Goal: Transaction & Acquisition: Purchase product/service

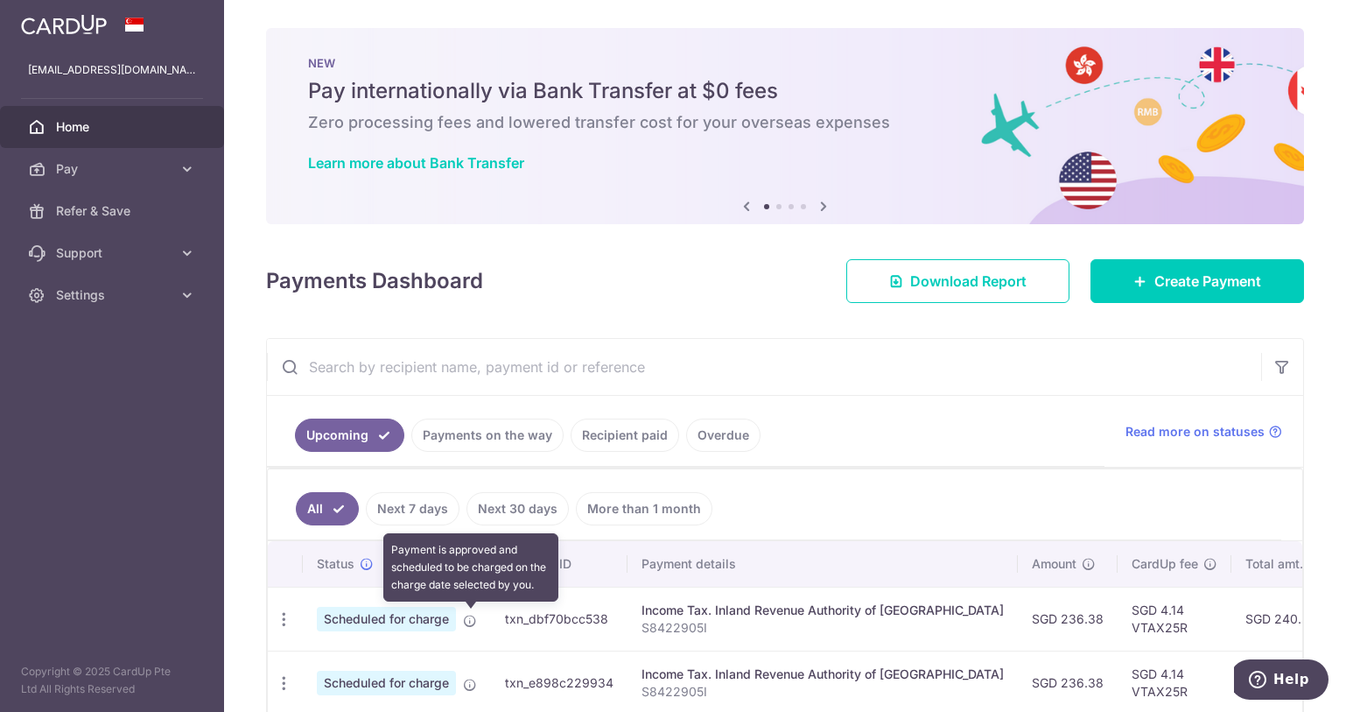
click at [473, 621] on icon at bounding box center [470, 621] width 14 height 14
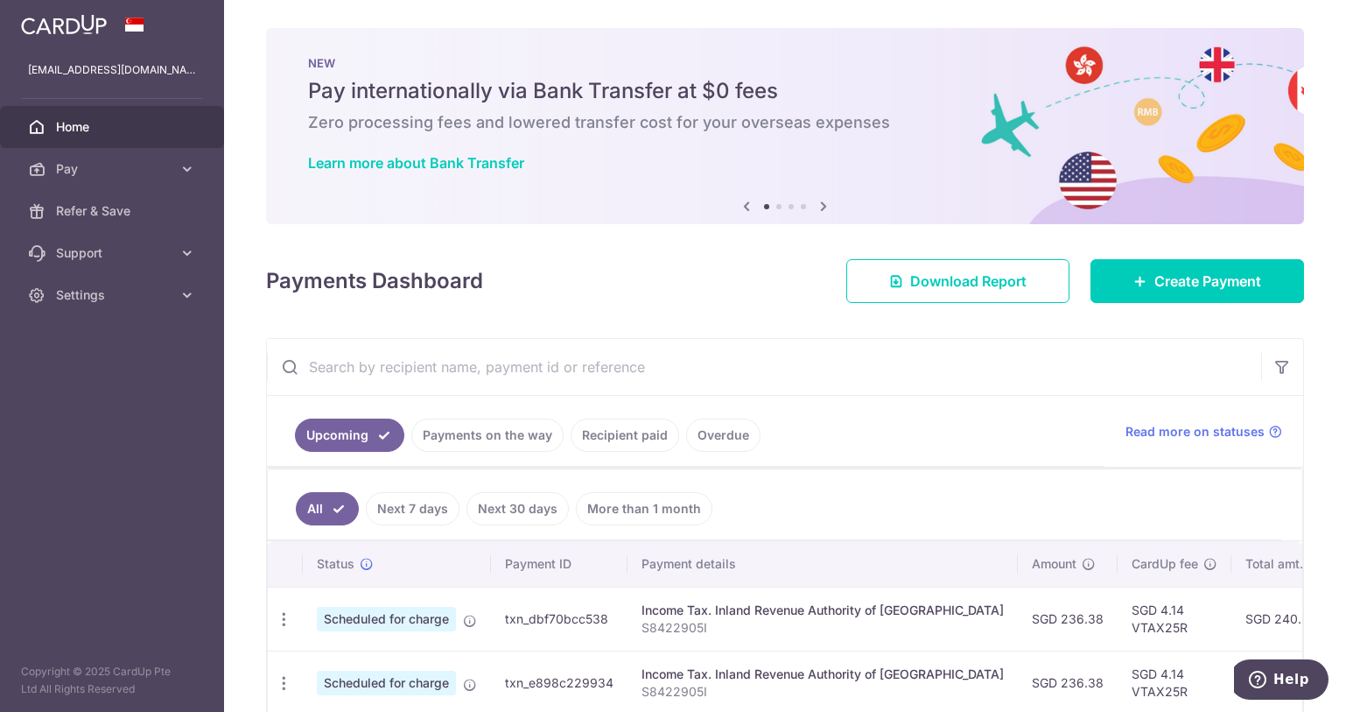
scroll to position [88, 0]
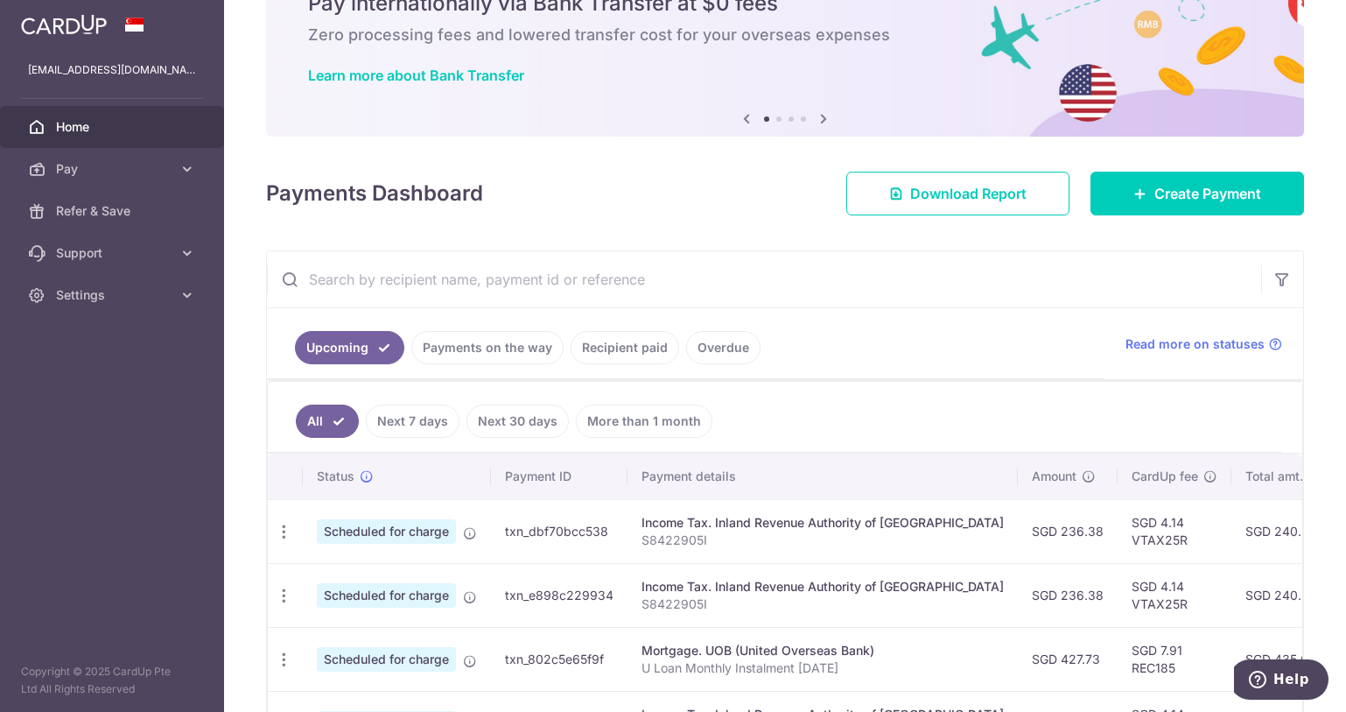
click at [497, 351] on link "Payments on the way" at bounding box center [487, 347] width 152 height 33
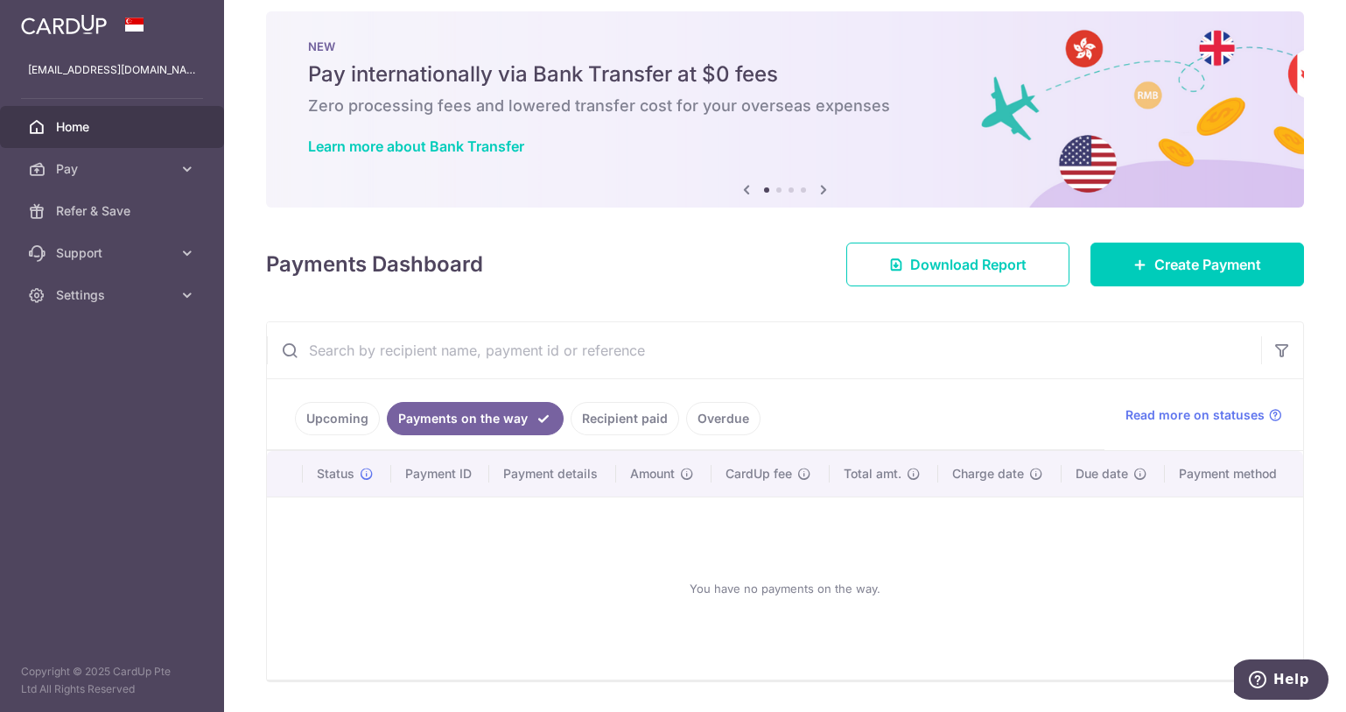
scroll to position [69, 0]
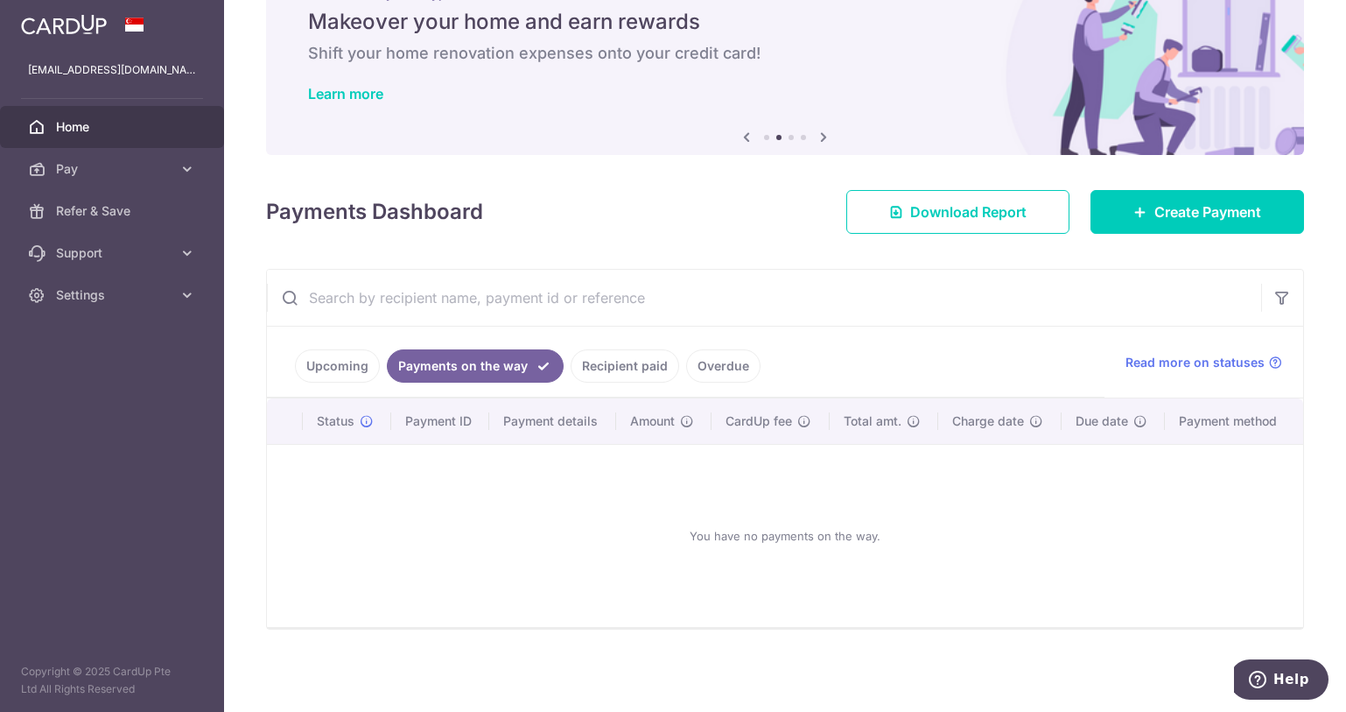
click at [604, 365] on link "Recipient paid" at bounding box center [625, 365] width 109 height 33
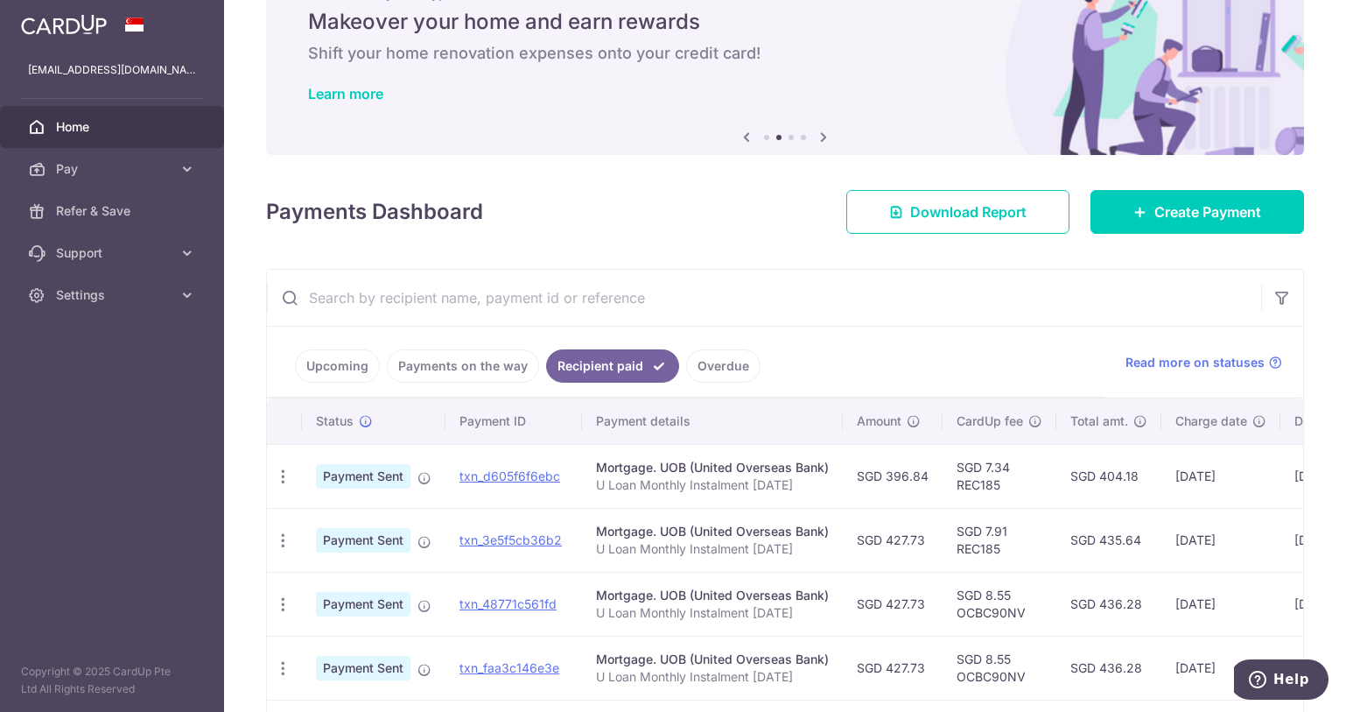
click at [709, 361] on link "Overdue" at bounding box center [723, 365] width 74 height 33
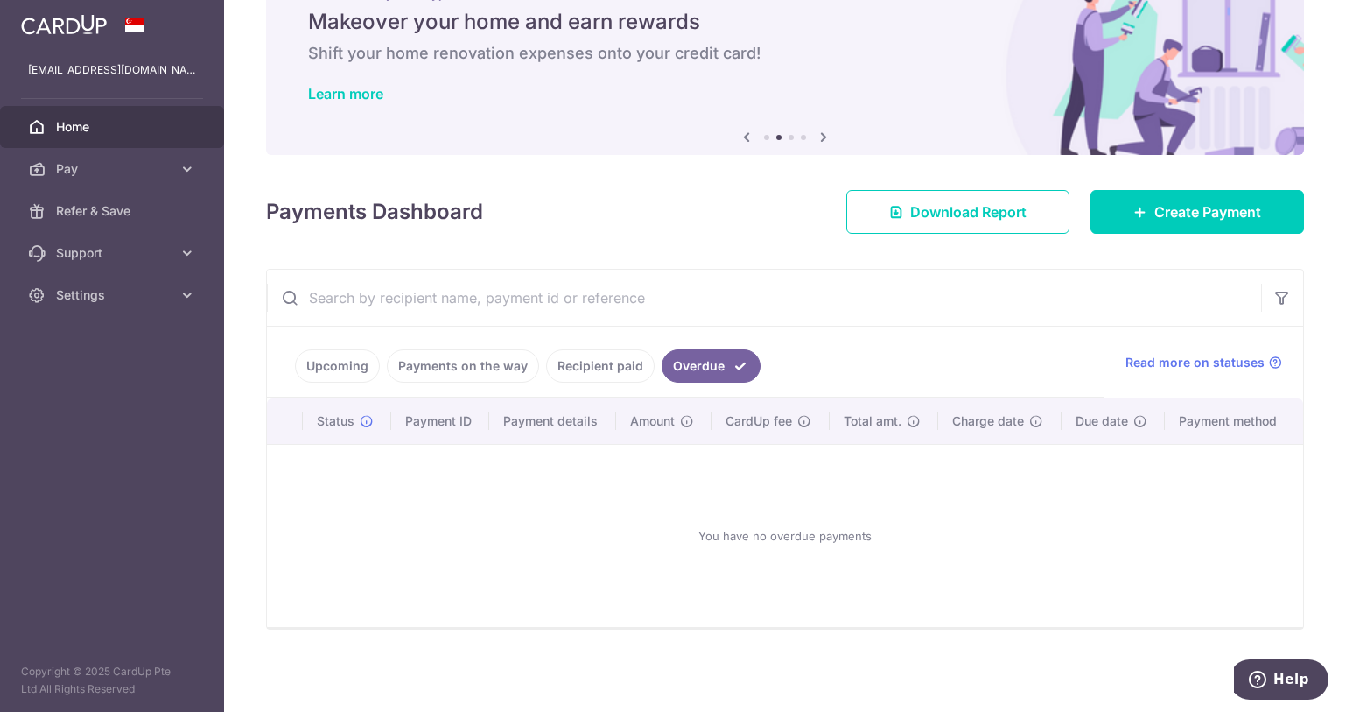
click at [330, 358] on link "Upcoming" at bounding box center [337, 365] width 85 height 33
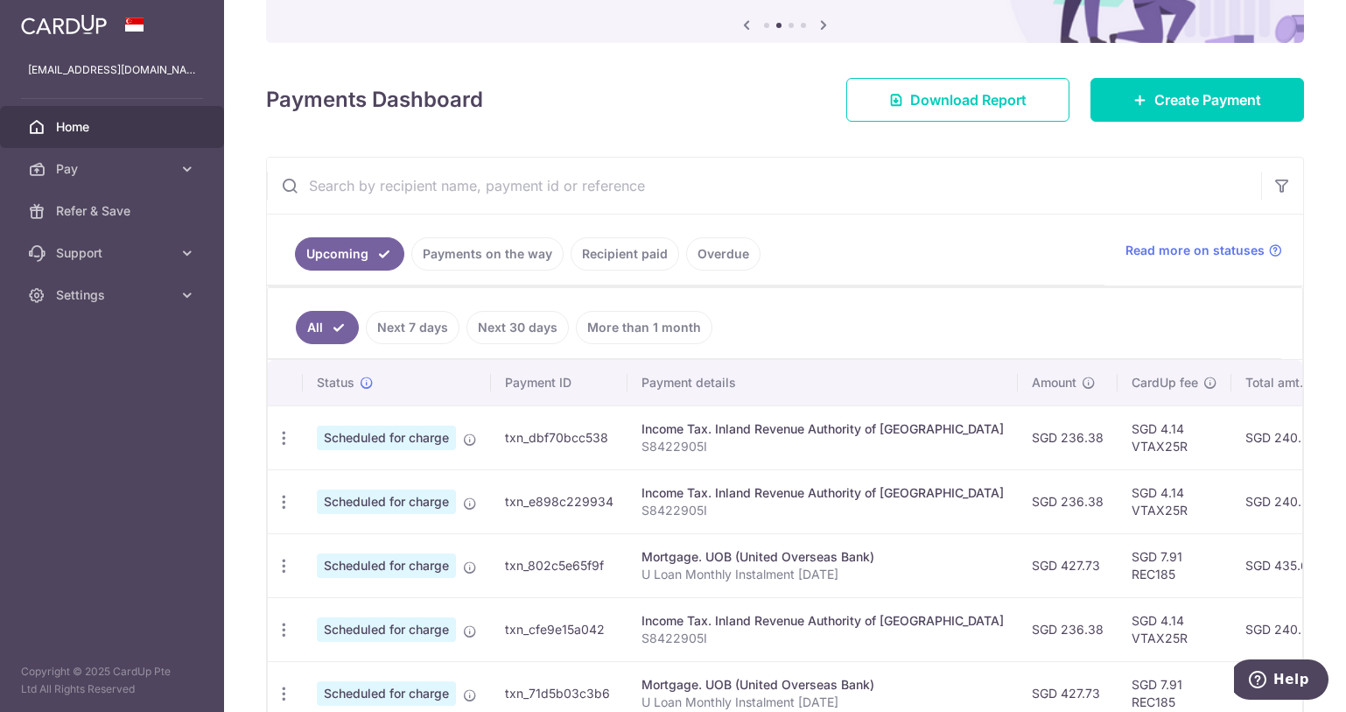
scroll to position [244, 0]
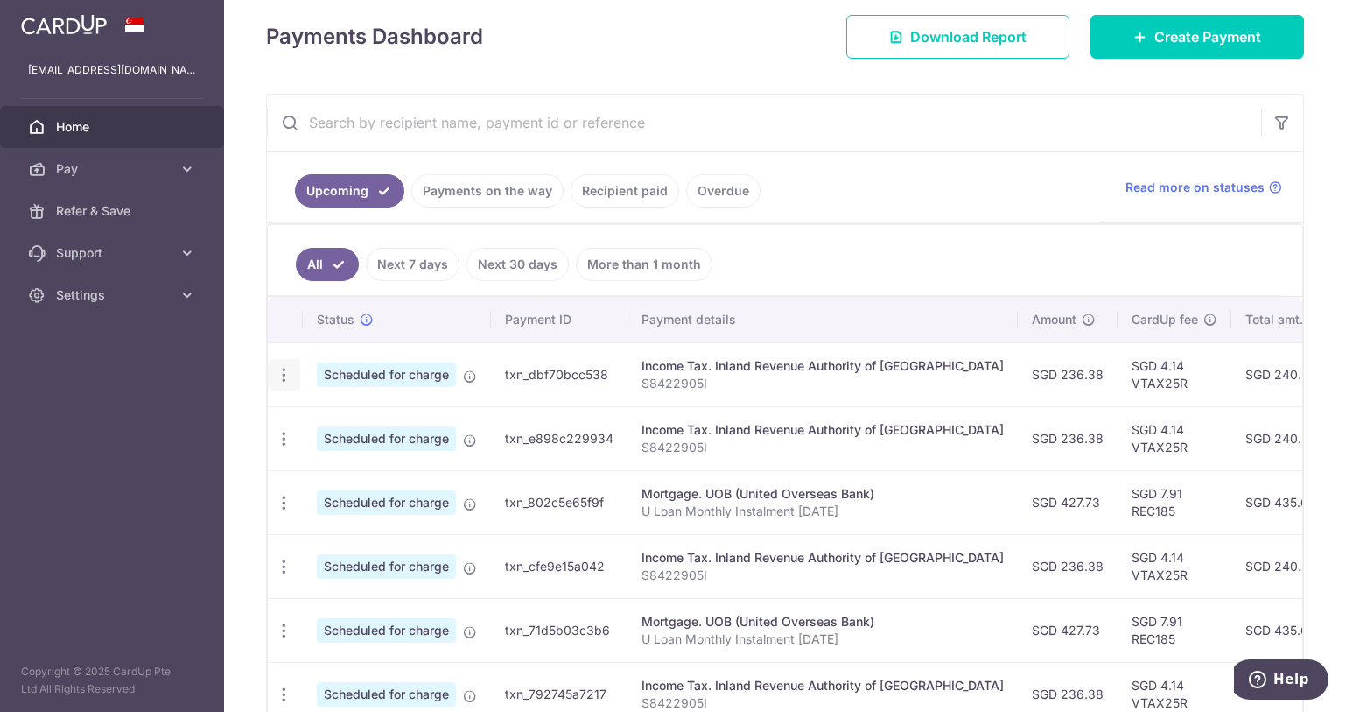
click at [289, 375] on icon "button" at bounding box center [284, 375] width 18 height 18
click at [1232, 386] on td "SGD 240.52" at bounding box center [1284, 374] width 105 height 64
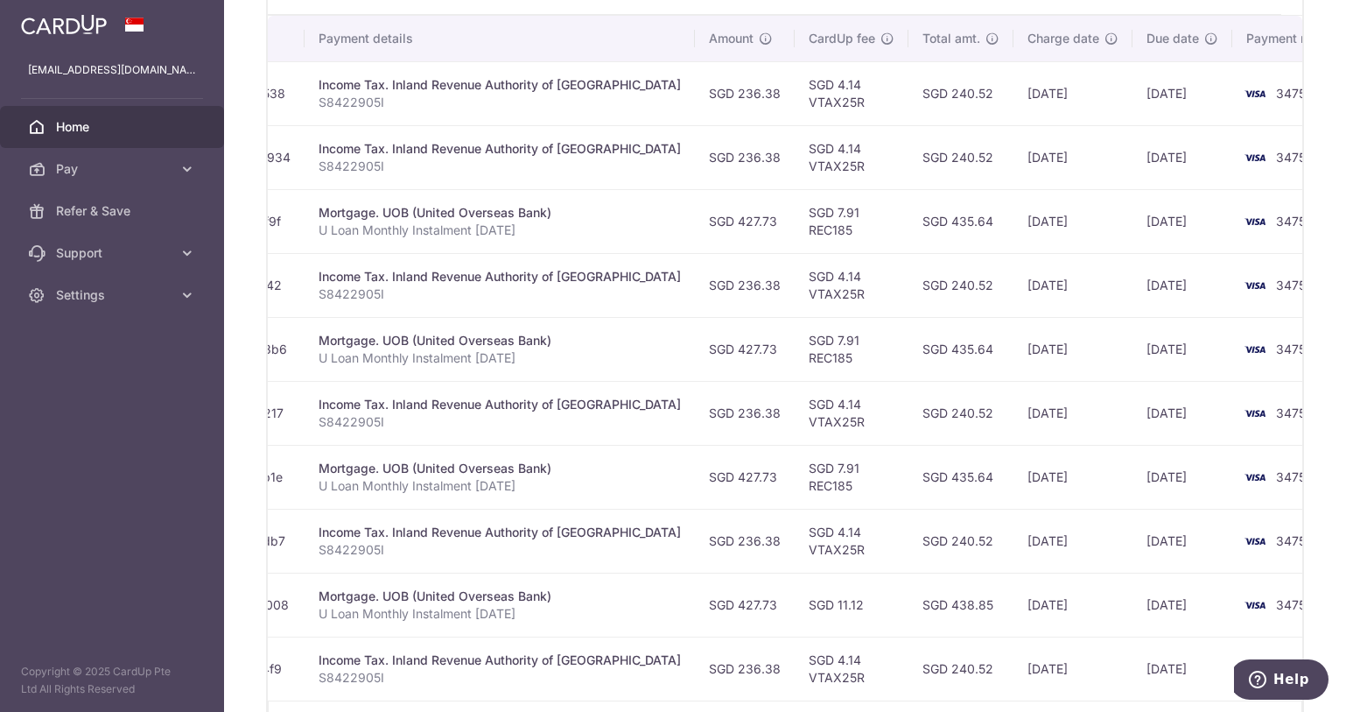
scroll to position [388, 0]
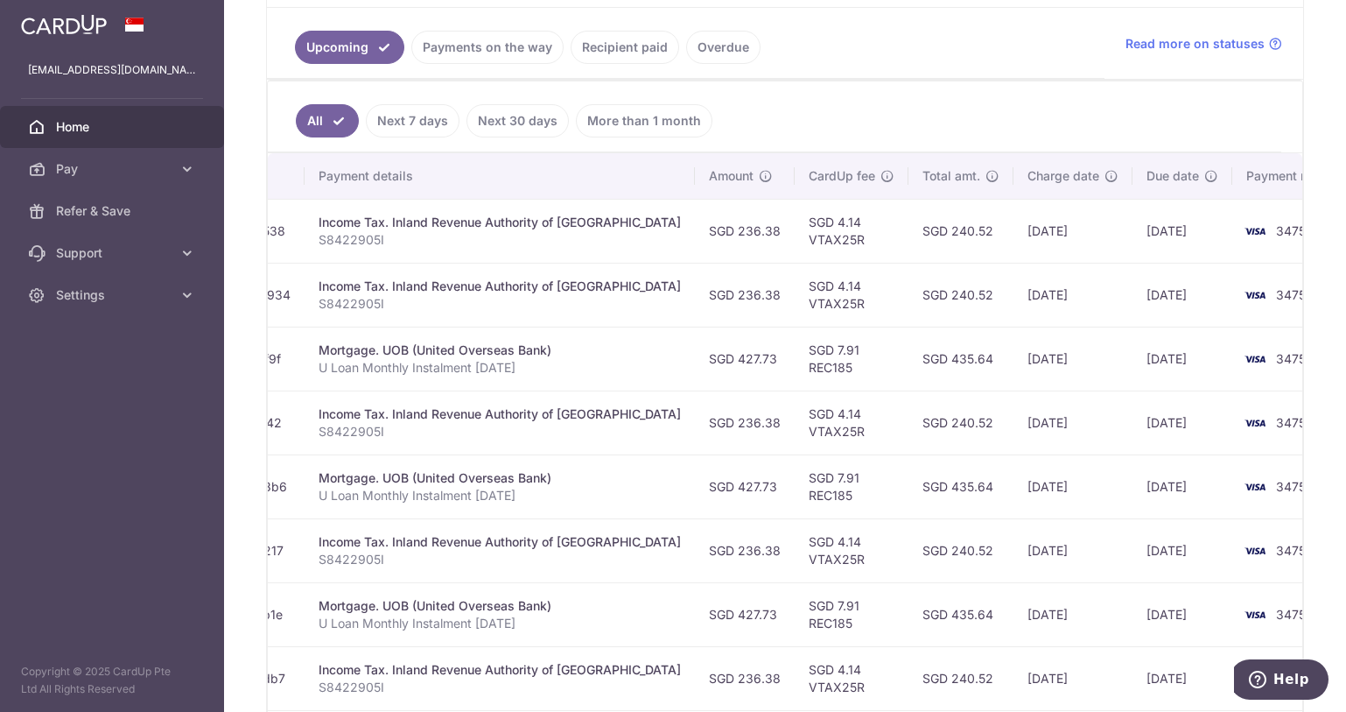
click at [1014, 231] on td "[DATE]" at bounding box center [1073, 231] width 119 height 64
drag, startPoint x: 962, startPoint y: 230, endPoint x: 1022, endPoint y: 246, distance: 61.6
click at [1022, 246] on td "[DATE]" at bounding box center [1073, 231] width 119 height 64
click at [1014, 380] on td "[DATE]" at bounding box center [1073, 359] width 119 height 64
click at [1014, 366] on td "[DATE]" at bounding box center [1073, 359] width 119 height 64
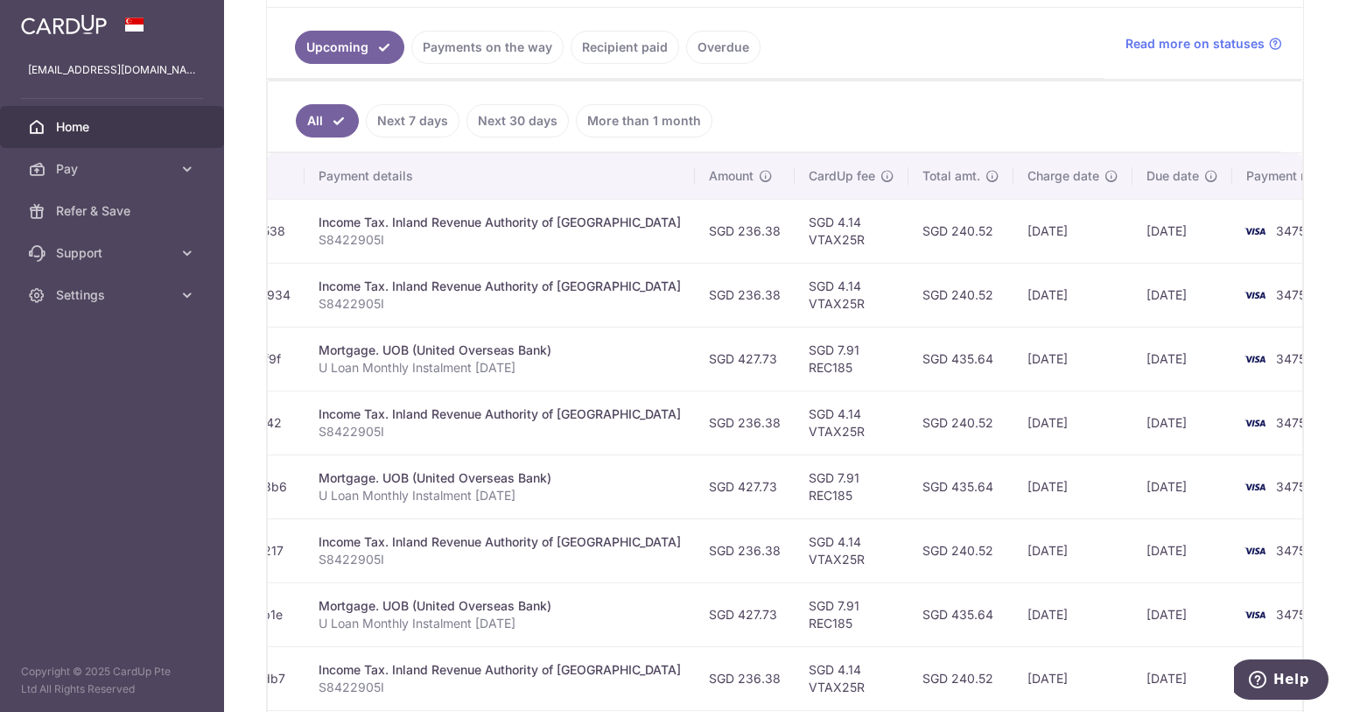
click at [1014, 366] on td "[DATE]" at bounding box center [1073, 359] width 119 height 64
click at [916, 116] on ul "All Next 7 days Next 30 days More than 1 month" at bounding box center [775, 116] width 1014 height 71
drag, startPoint x: 1007, startPoint y: 249, endPoint x: 794, endPoint y: 249, distance: 212.7
click at [794, 249] on tr "Update payment Cancel payment Scheduled for charge txn_dbf70bcc538 Income Tax. …" at bounding box center [655, 231] width 1421 height 64
click at [1027, 565] on td "[DATE]" at bounding box center [1073, 550] width 119 height 64
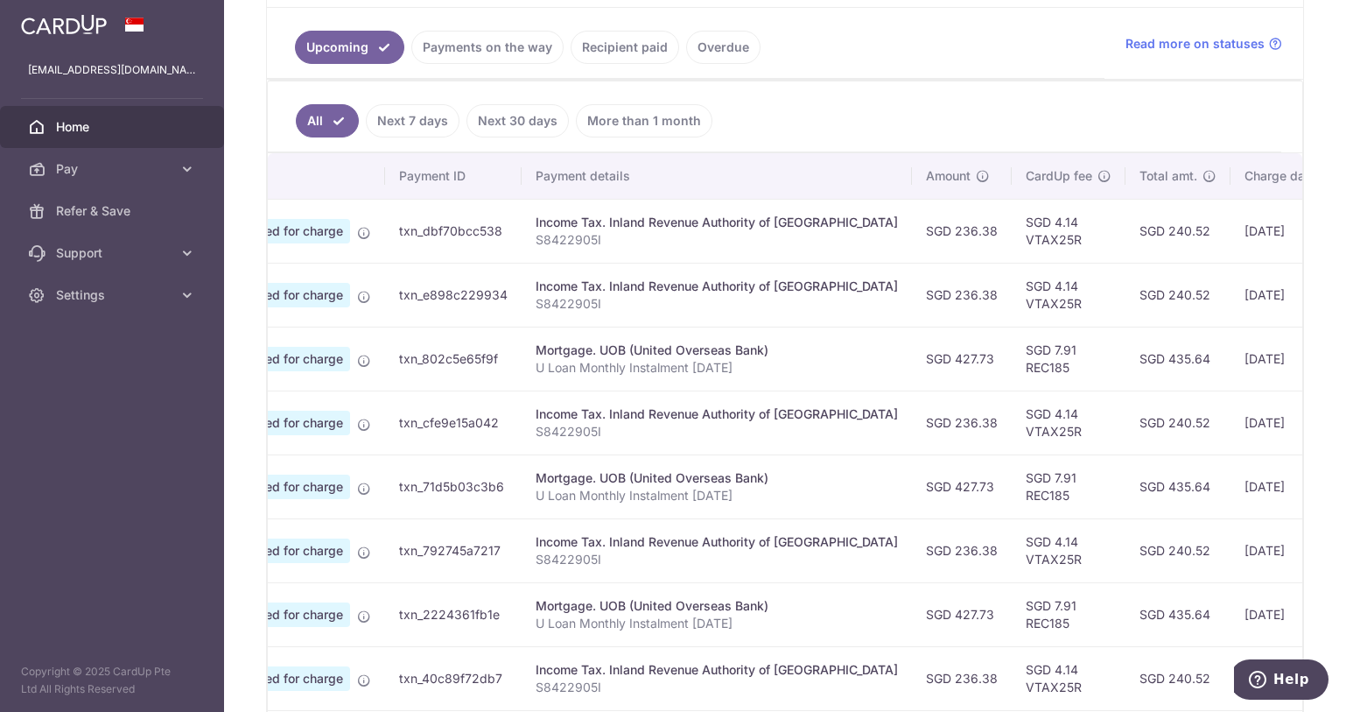
scroll to position [0, 0]
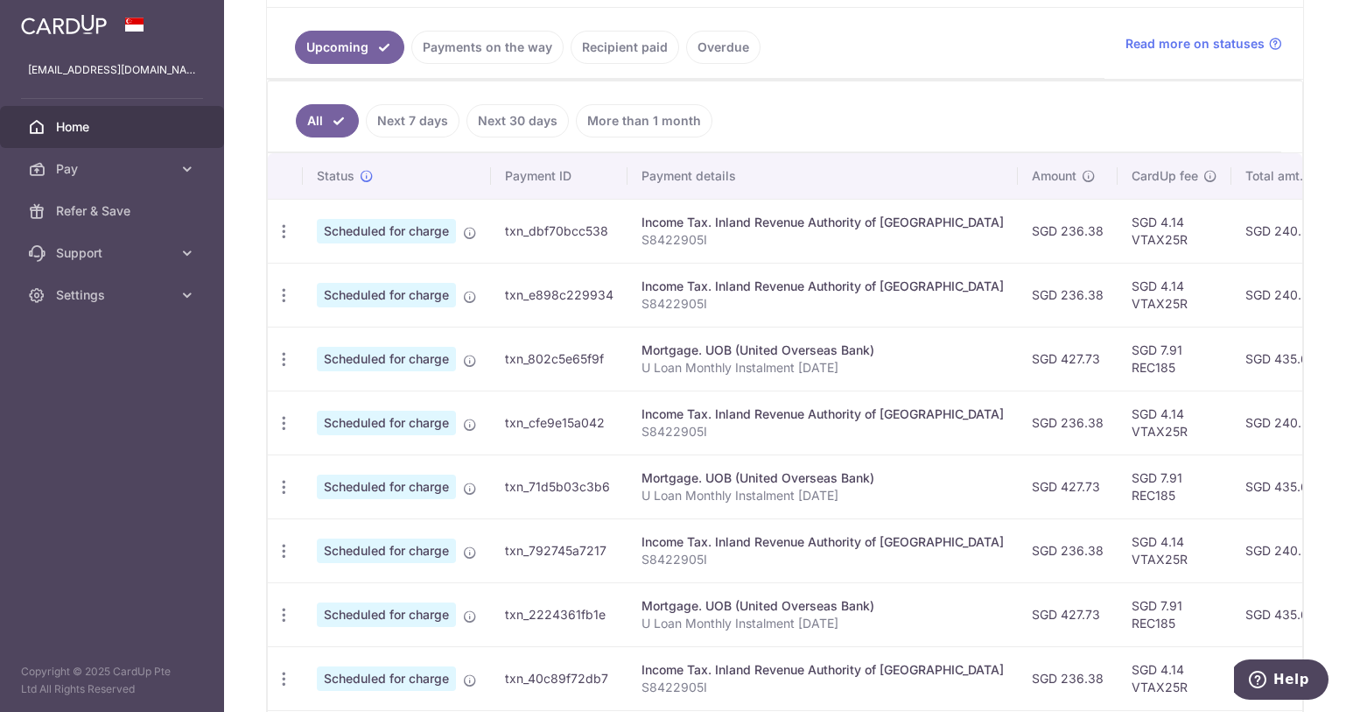
drag, startPoint x: 1025, startPoint y: 497, endPoint x: 220, endPoint y: 378, distance: 814.1
click at [220, 378] on main "23izkool@gmail.com Home Pay Payments Recipients Cards Refer & Save Support FAQ …" at bounding box center [673, 356] width 1346 height 712
click at [867, 460] on td "Mortgage. UOB (United Overseas Bank) U Loan Monthly Instalment 01oct25" at bounding box center [823, 486] width 390 height 64
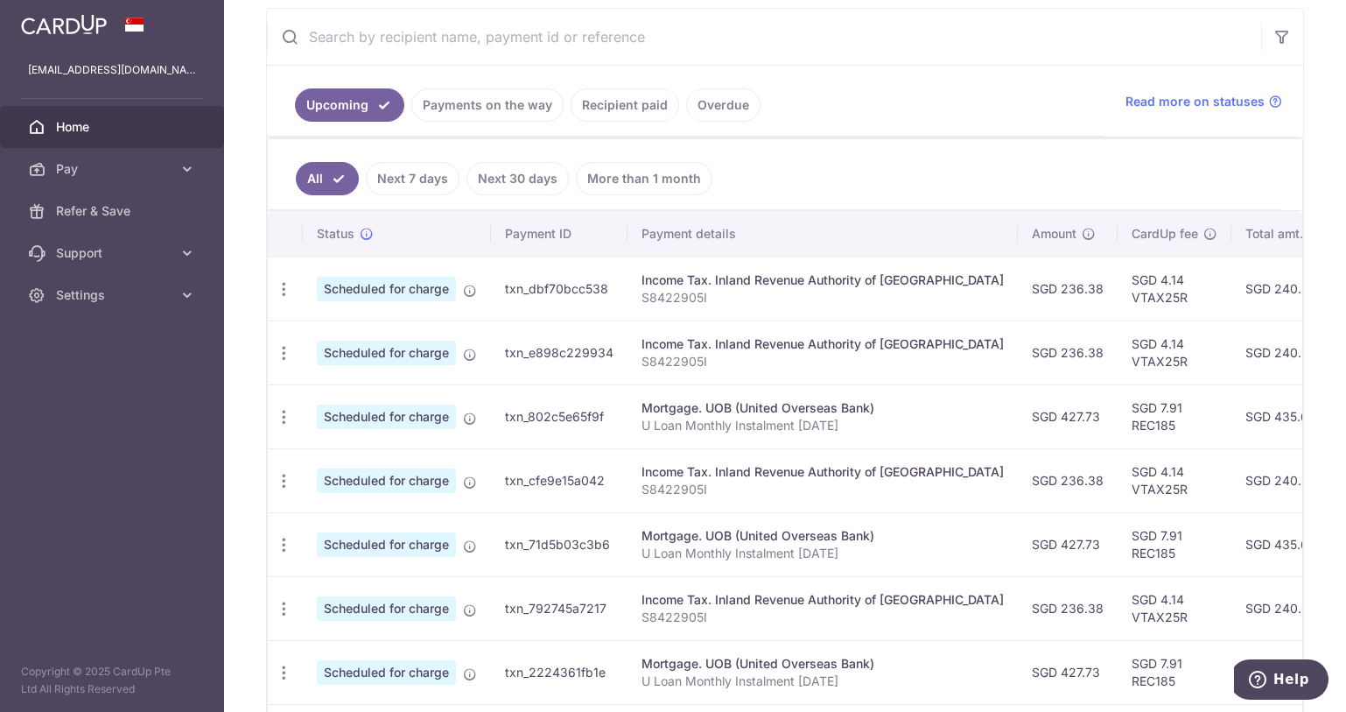
scroll to position [300, 0]
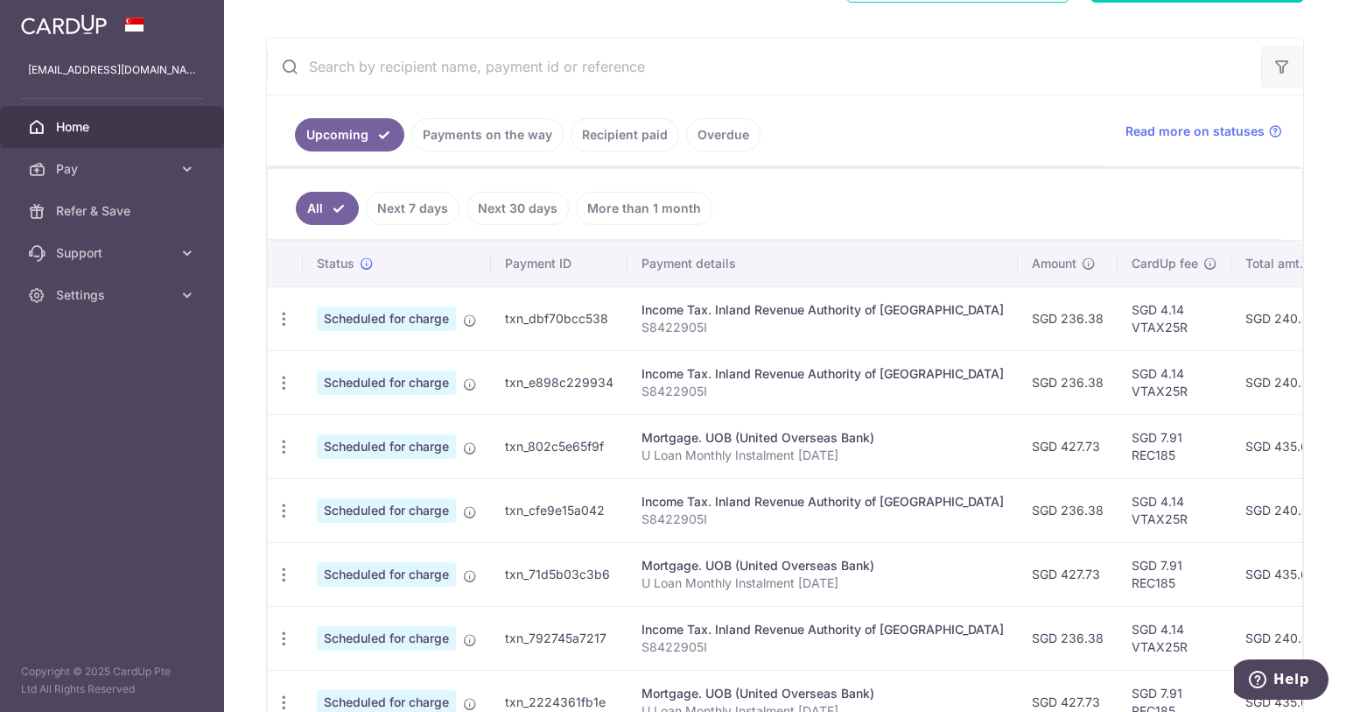
click at [1278, 73] on icon "button" at bounding box center [1283, 67] width 18 height 18
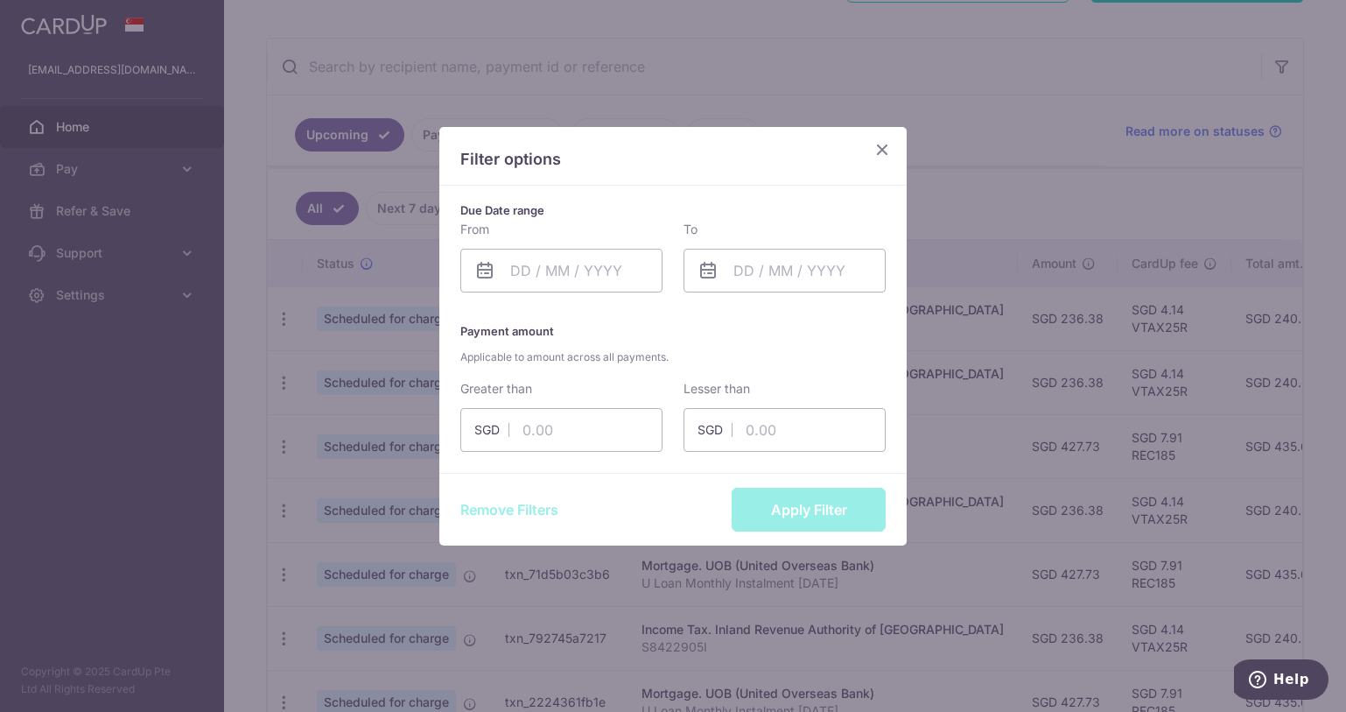
click at [882, 148] on icon "Close" at bounding box center [882, 149] width 21 height 22
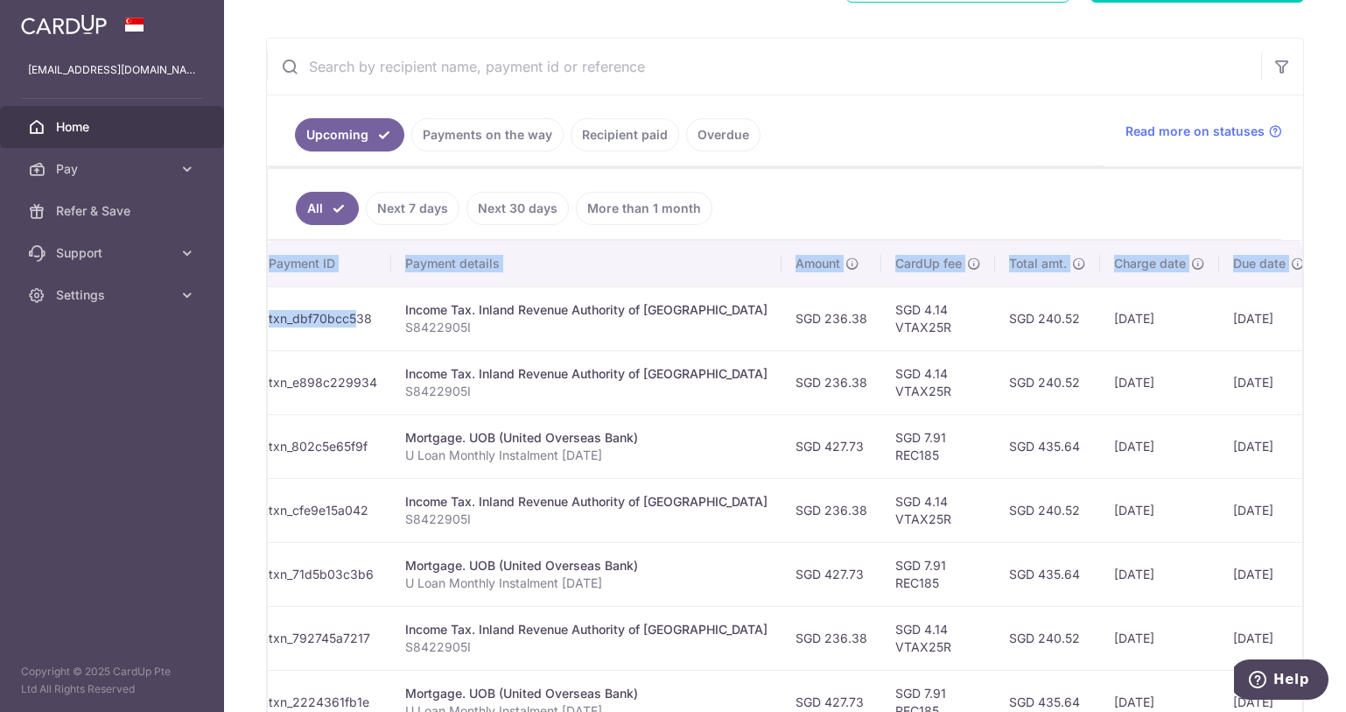
scroll to position [0, 323]
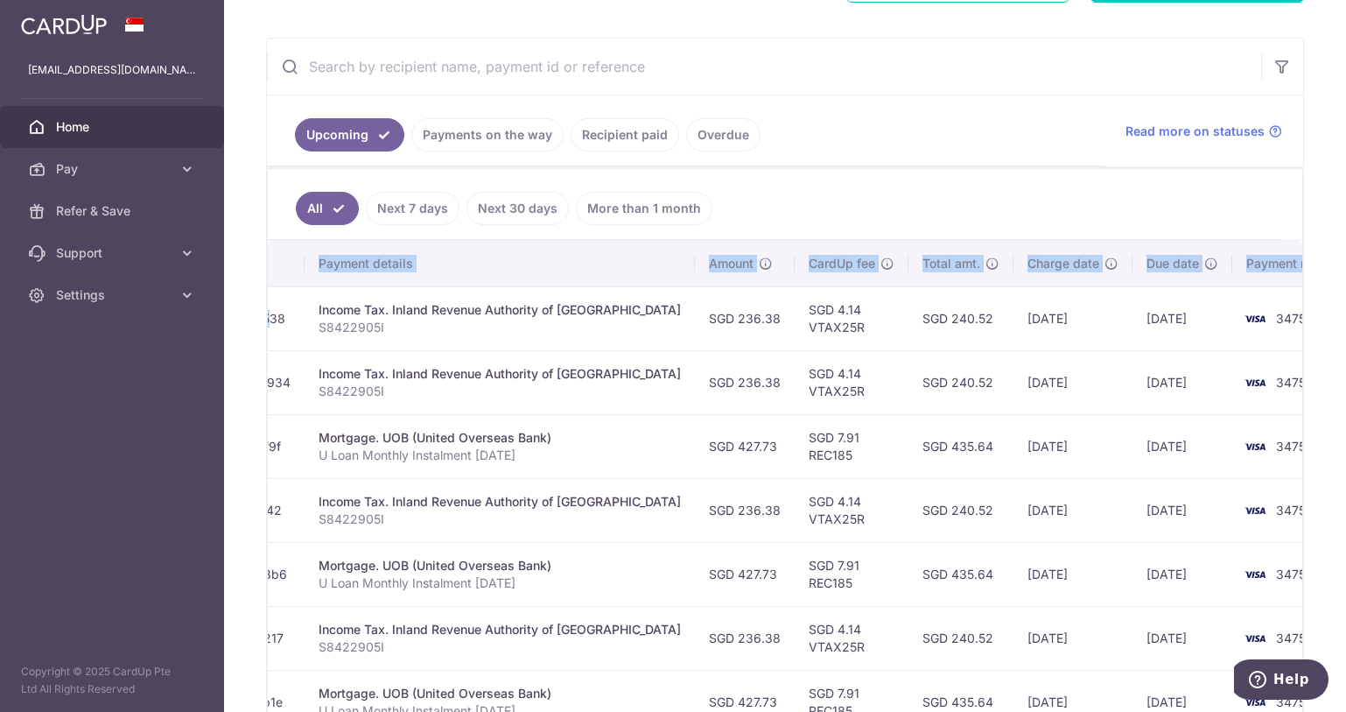
drag, startPoint x: 543, startPoint y: 318, endPoint x: 1324, endPoint y: 344, distance: 781.3
click at [1324, 344] on div "× Pause Schedule Pause all future payments in this series Pause just this one p…" at bounding box center [785, 356] width 1122 height 712
click at [1152, 348] on td "13/11/2025" at bounding box center [1183, 318] width 100 height 64
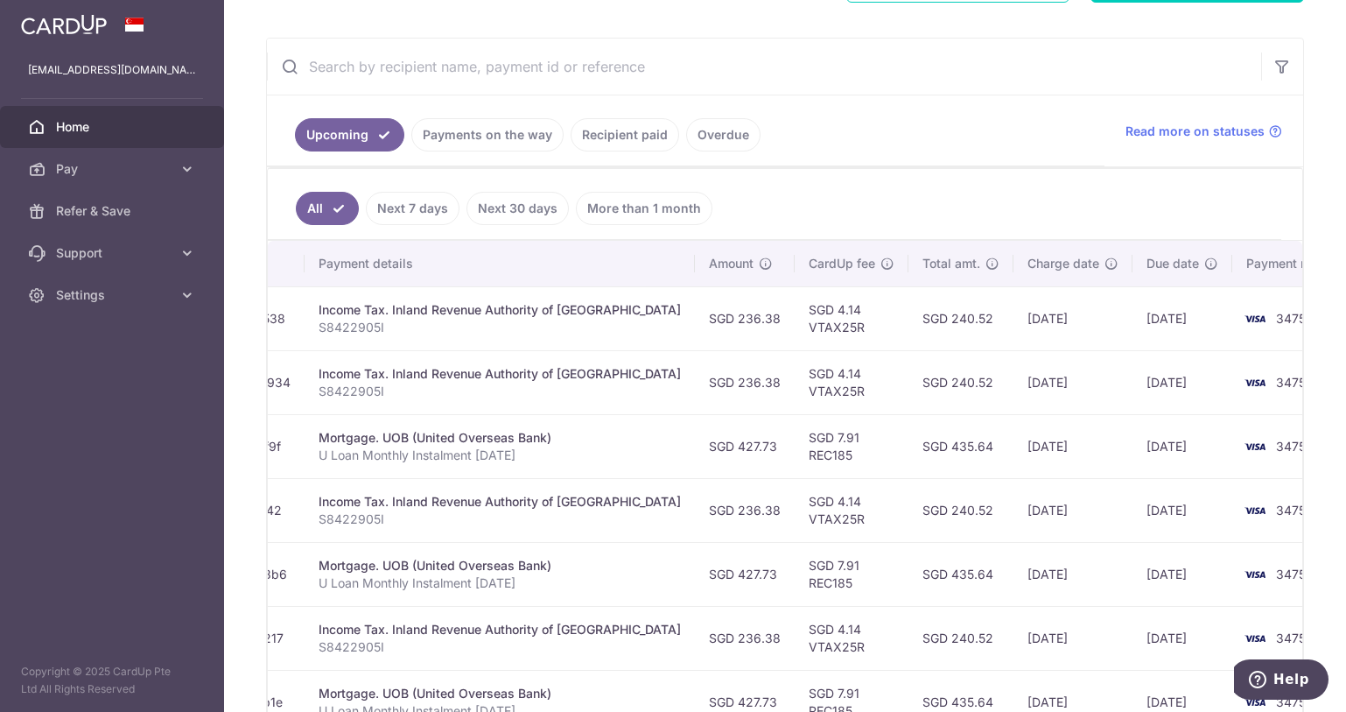
click at [947, 211] on ul "All Next 7 days Next 30 days More than 1 month" at bounding box center [775, 204] width 1014 height 71
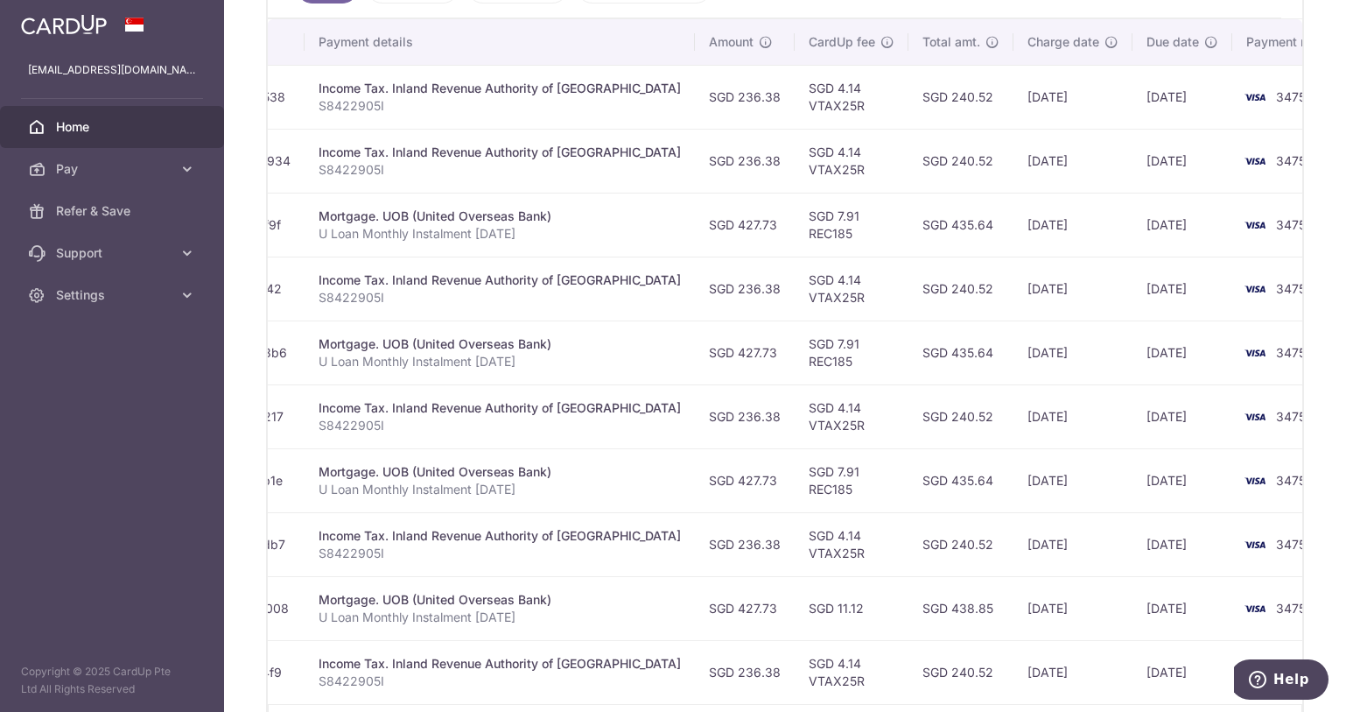
scroll to position [563, 0]
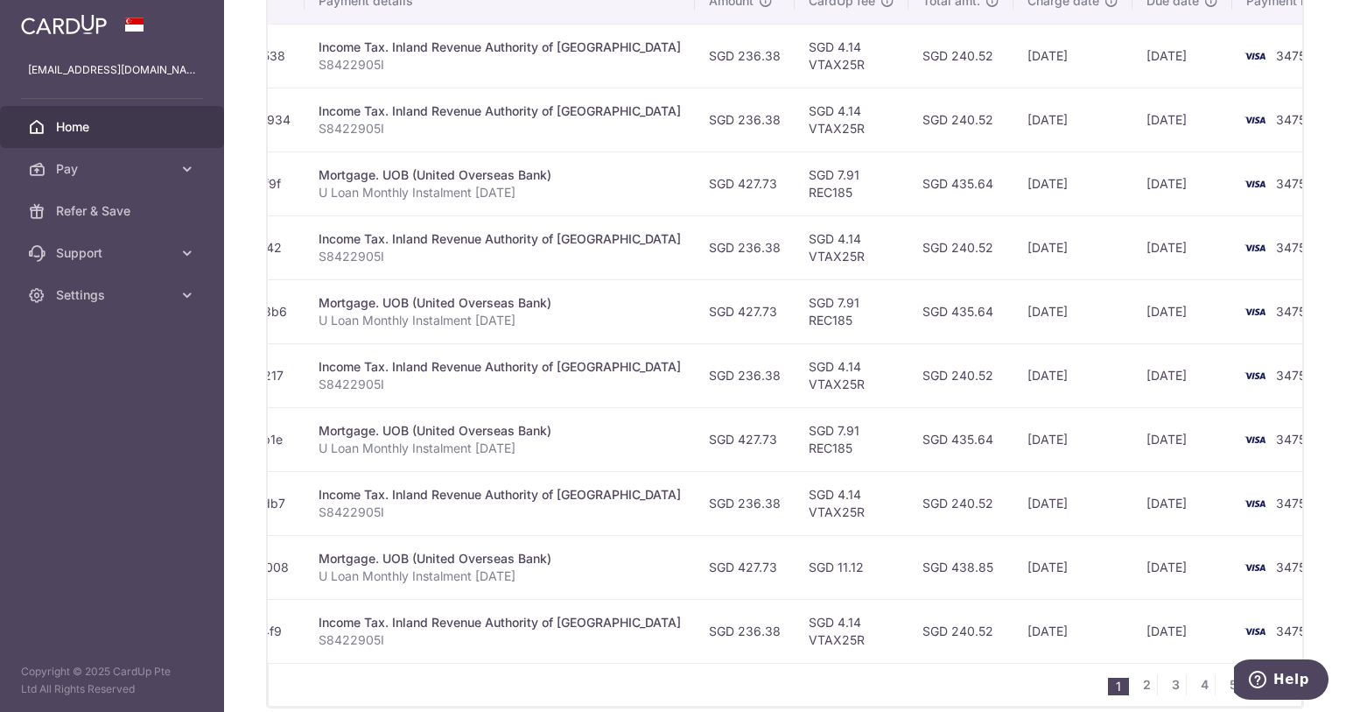
click at [818, 238] on td "SGD 4.14 VTAX25R" at bounding box center [852, 247] width 114 height 64
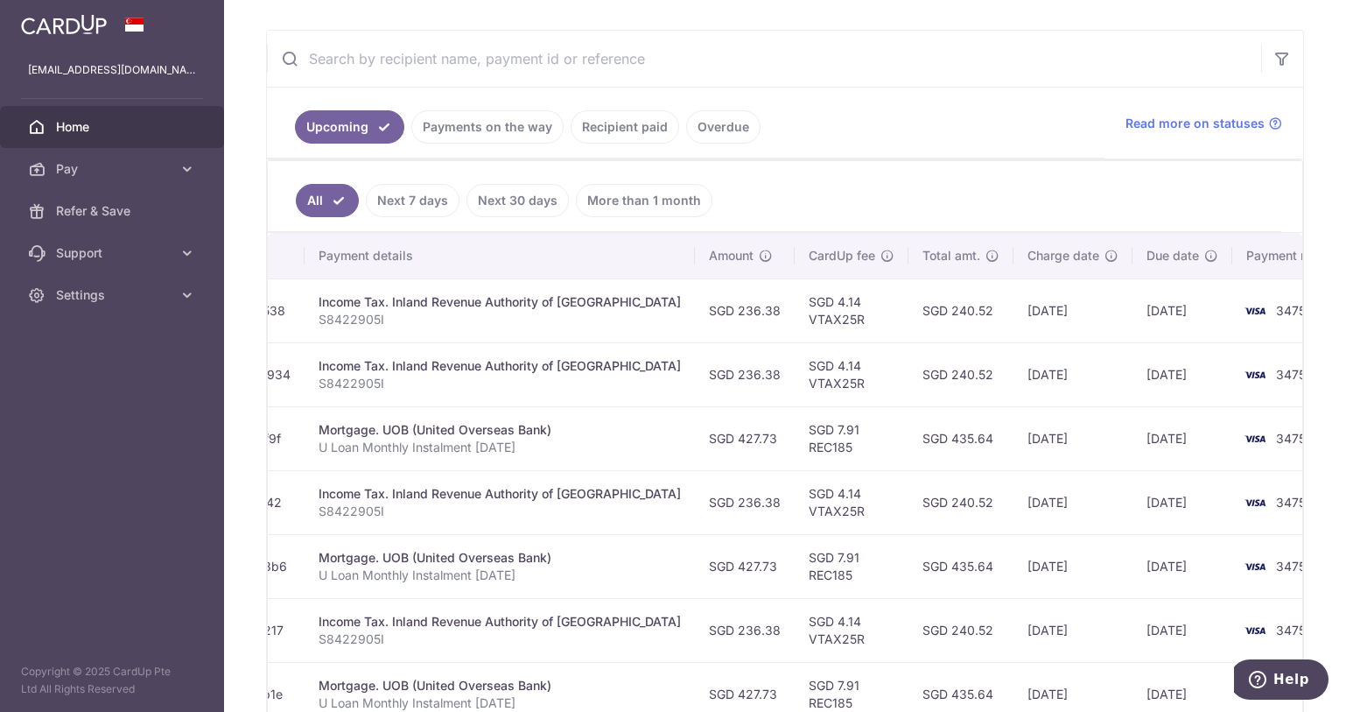
scroll to position [213, 0]
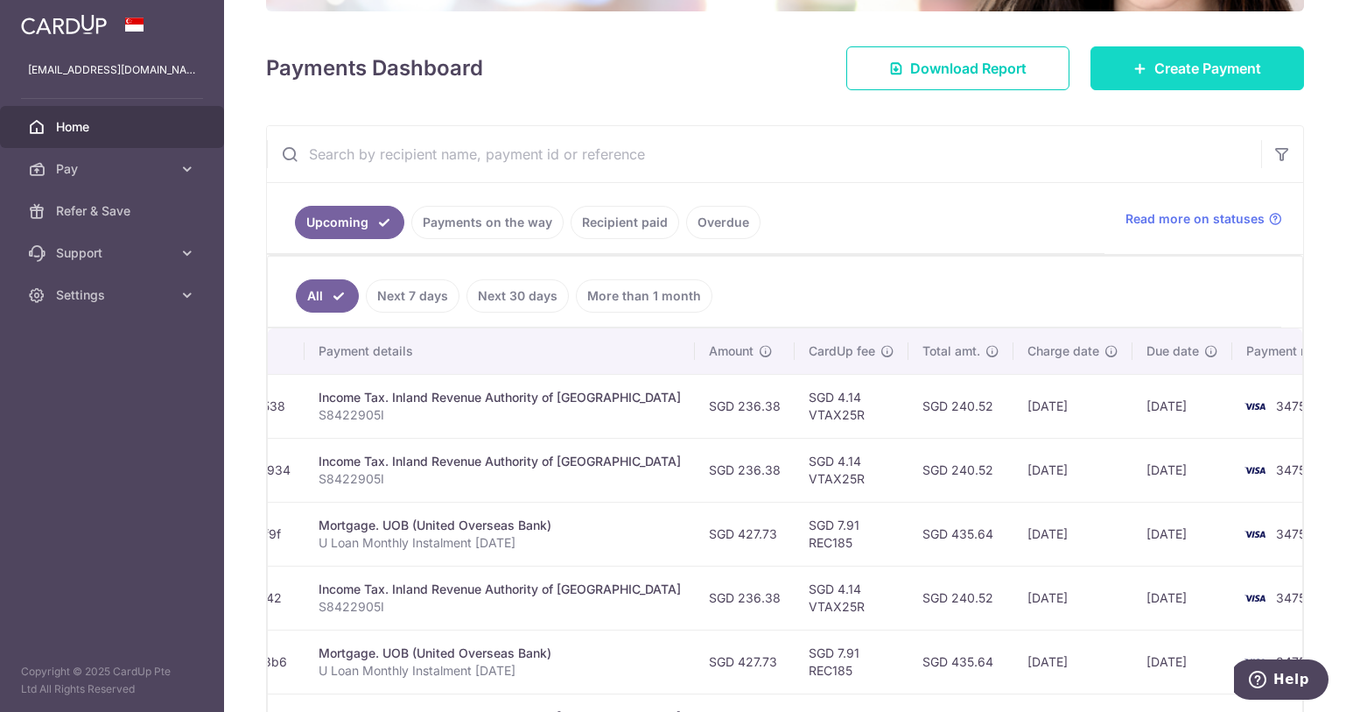
click at [1154, 56] on link "Create Payment" at bounding box center [1198, 68] width 214 height 44
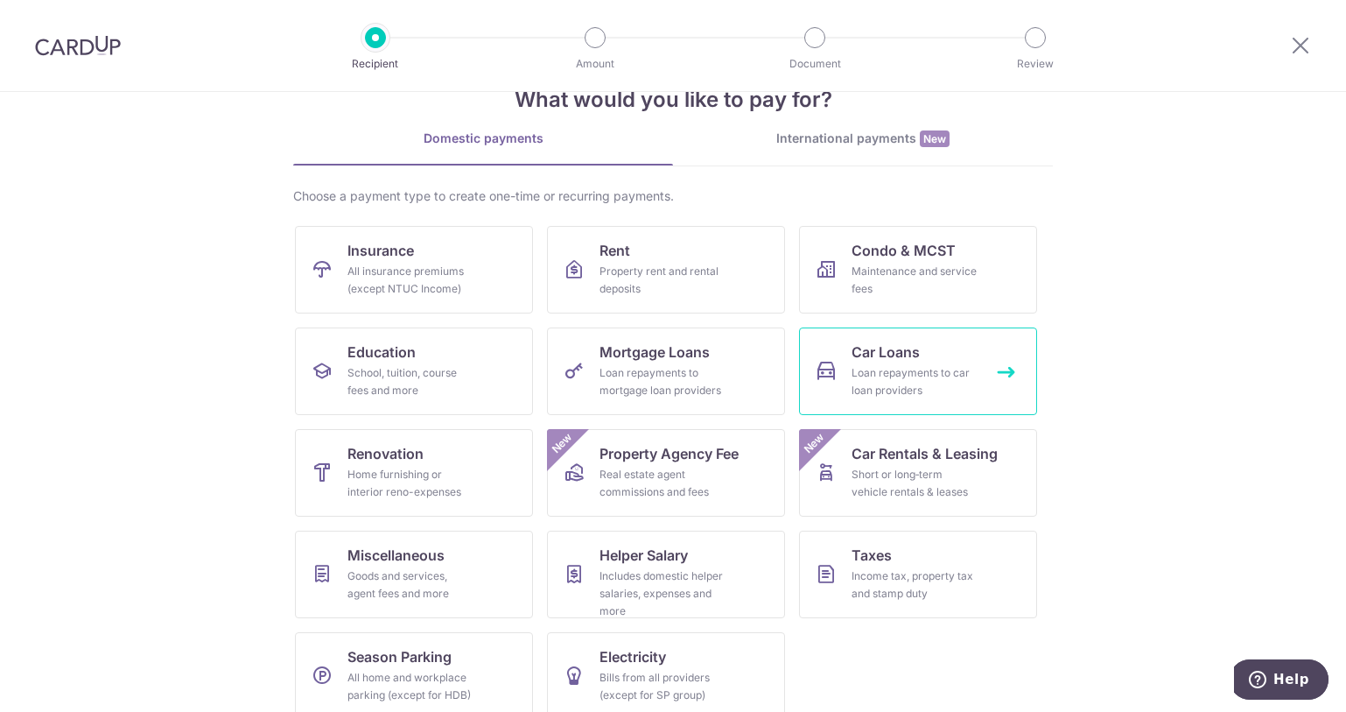
scroll to position [72, 0]
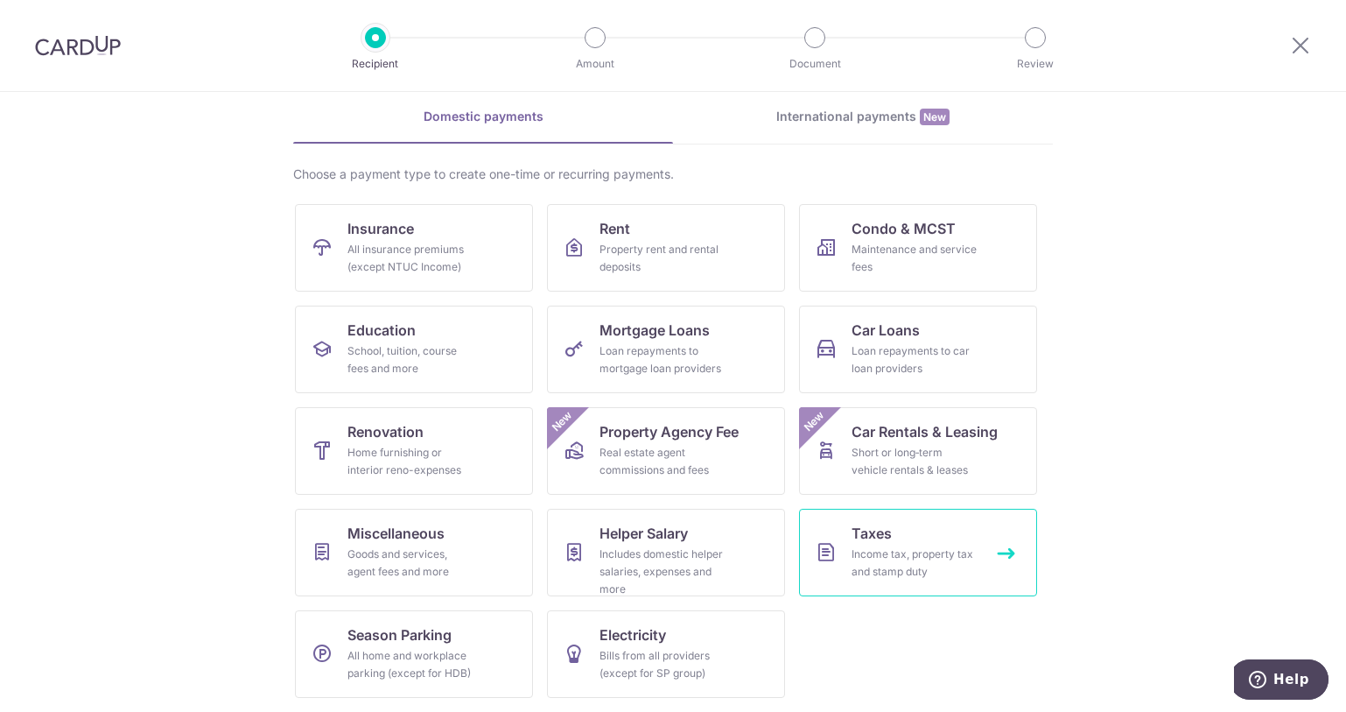
click at [896, 557] on div "Income tax, property tax and stamp duty" at bounding box center [915, 562] width 126 height 35
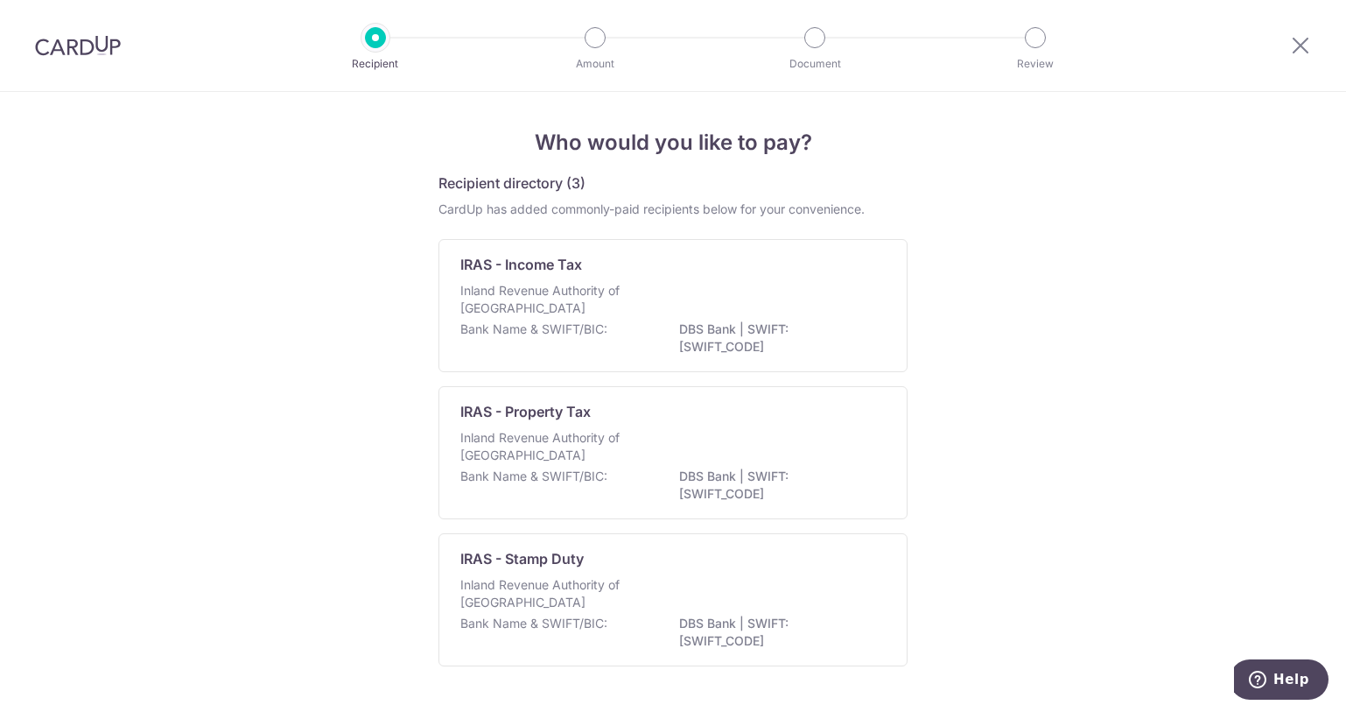
click at [634, 276] on div "IRAS - Income Tax Inland Revenue Authority of Singapore Bank Name & SWIFT/BIC: …" at bounding box center [673, 305] width 469 height 133
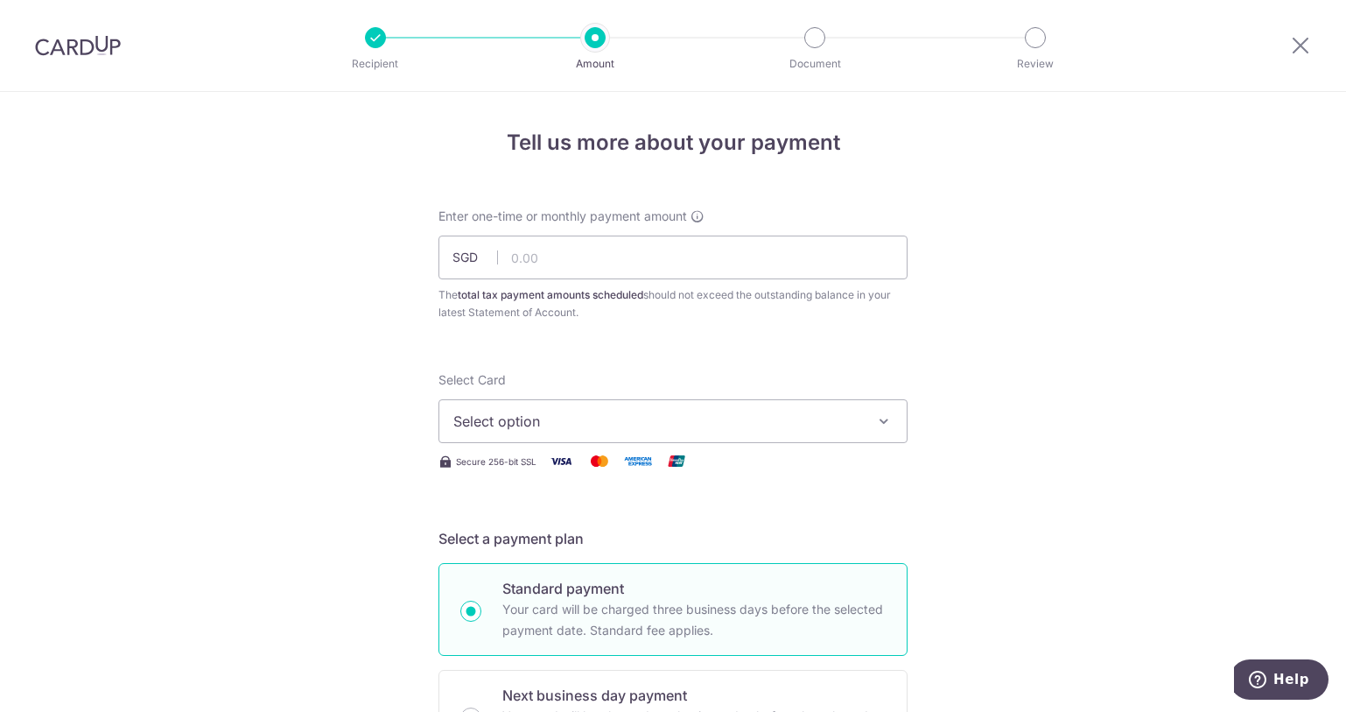
click at [636, 412] on span "Select option" at bounding box center [657, 421] width 408 height 21
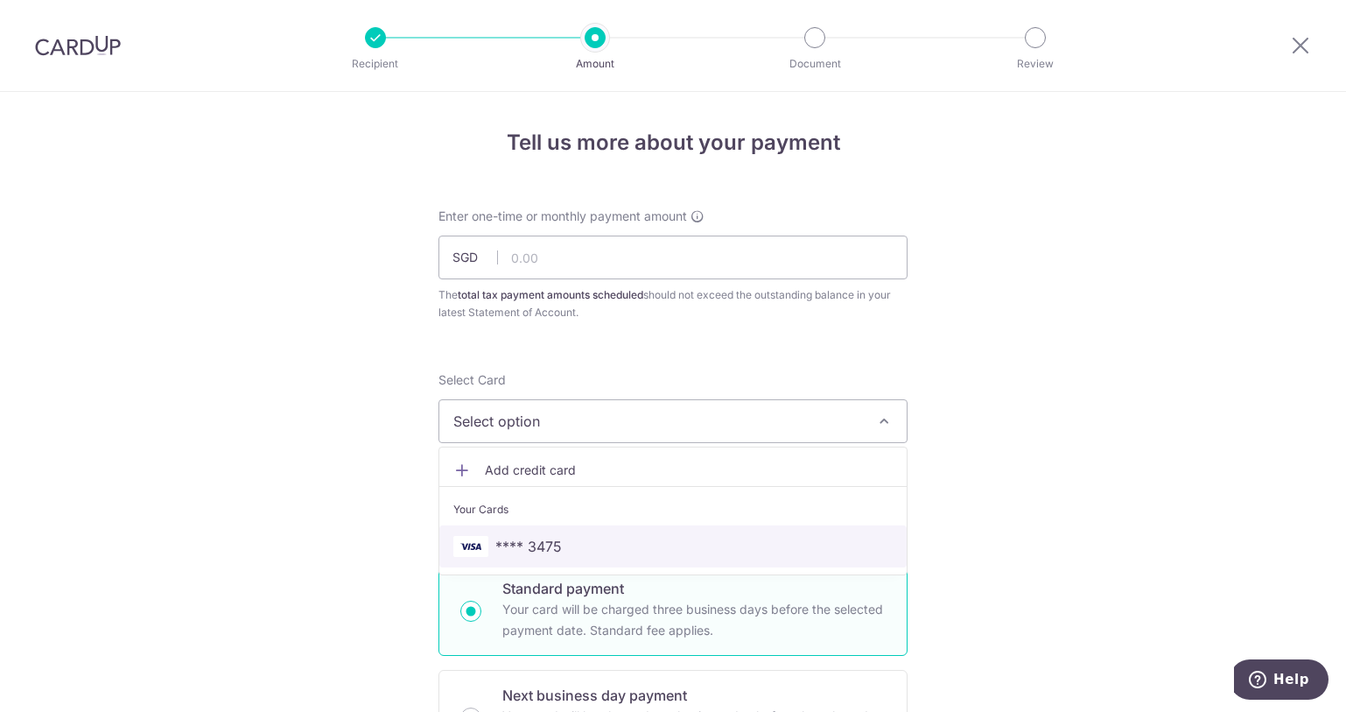
click at [627, 544] on span "**** 3475" at bounding box center [672, 546] width 439 height 21
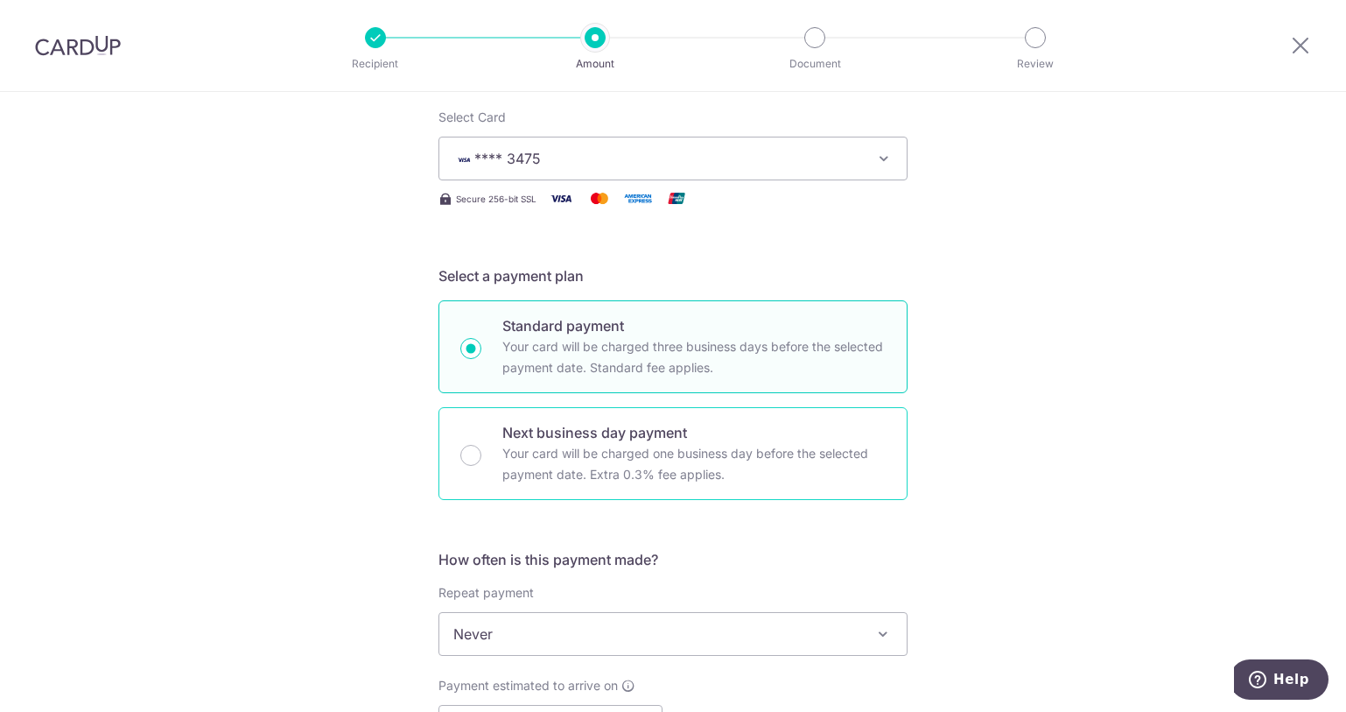
scroll to position [438, 0]
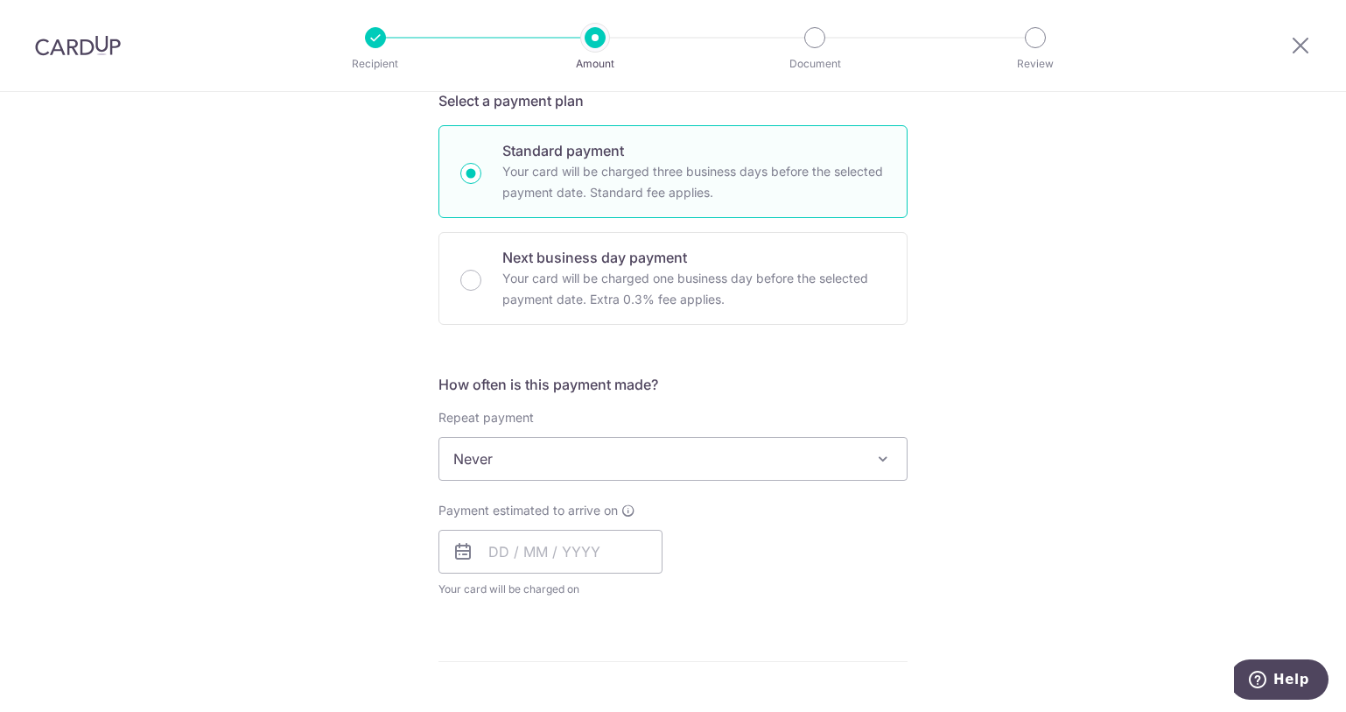
click at [638, 451] on span "Never" at bounding box center [672, 459] width 467 height 42
click at [914, 414] on div "Tell us more about your payment Enter one-time or monthly payment amount SGD Th…" at bounding box center [673, 467] width 1346 height 1626
click at [544, 548] on input "text" at bounding box center [551, 552] width 224 height 44
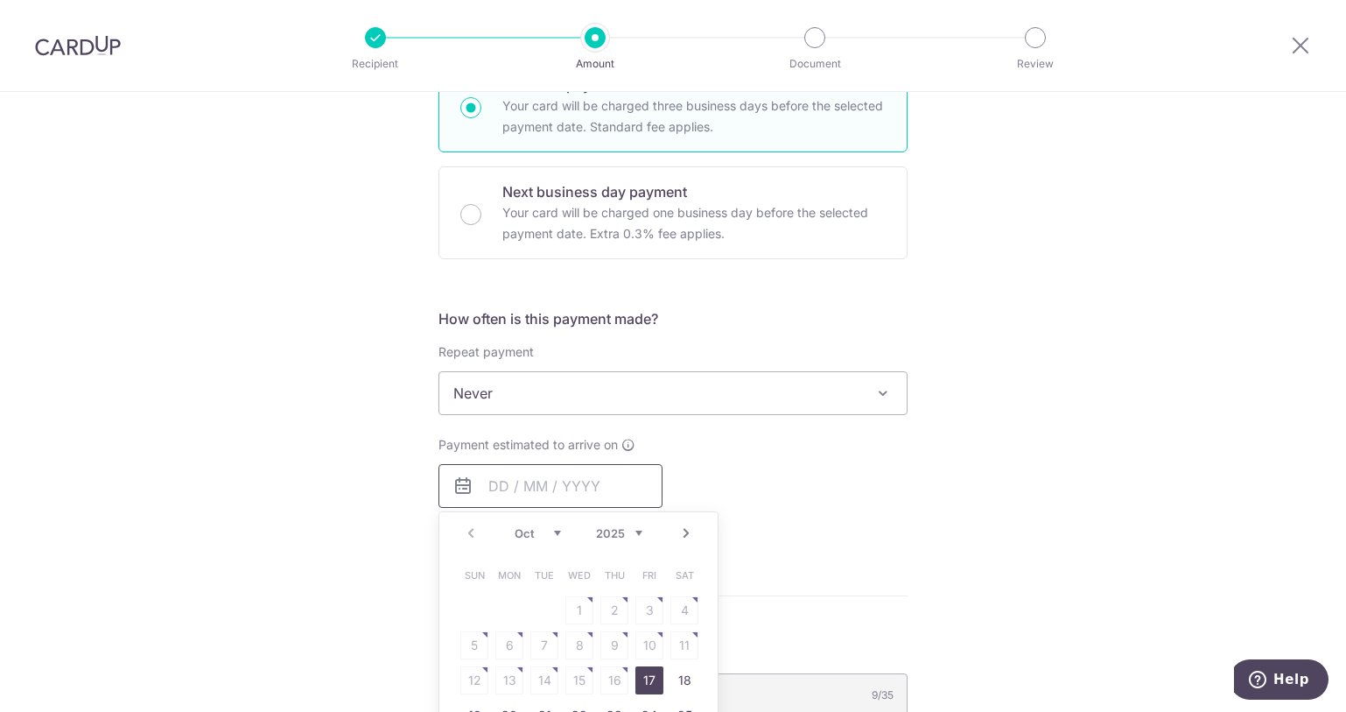
scroll to position [613, 0]
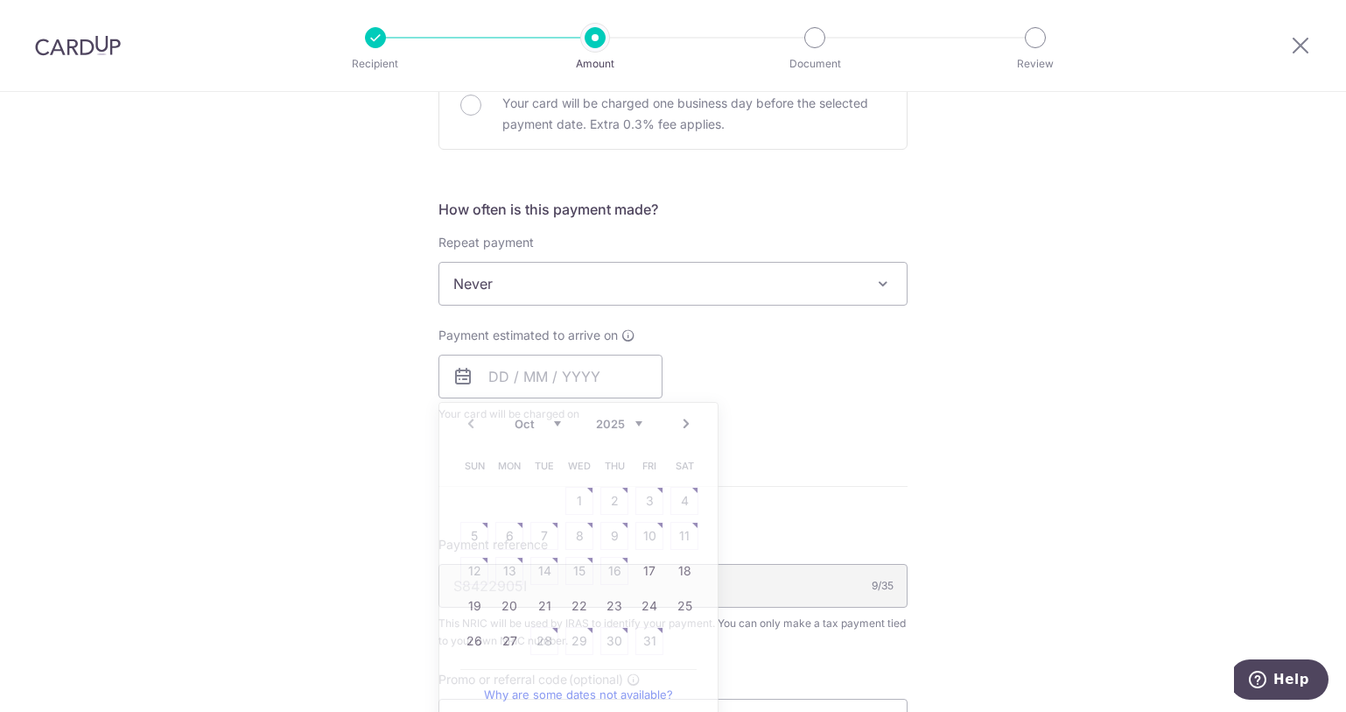
click at [999, 494] on div "Tell us more about your payment Enter one-time or monthly payment amount SGD Th…" at bounding box center [673, 292] width 1346 height 1626
click at [629, 384] on input "text" at bounding box center [551, 377] width 224 height 44
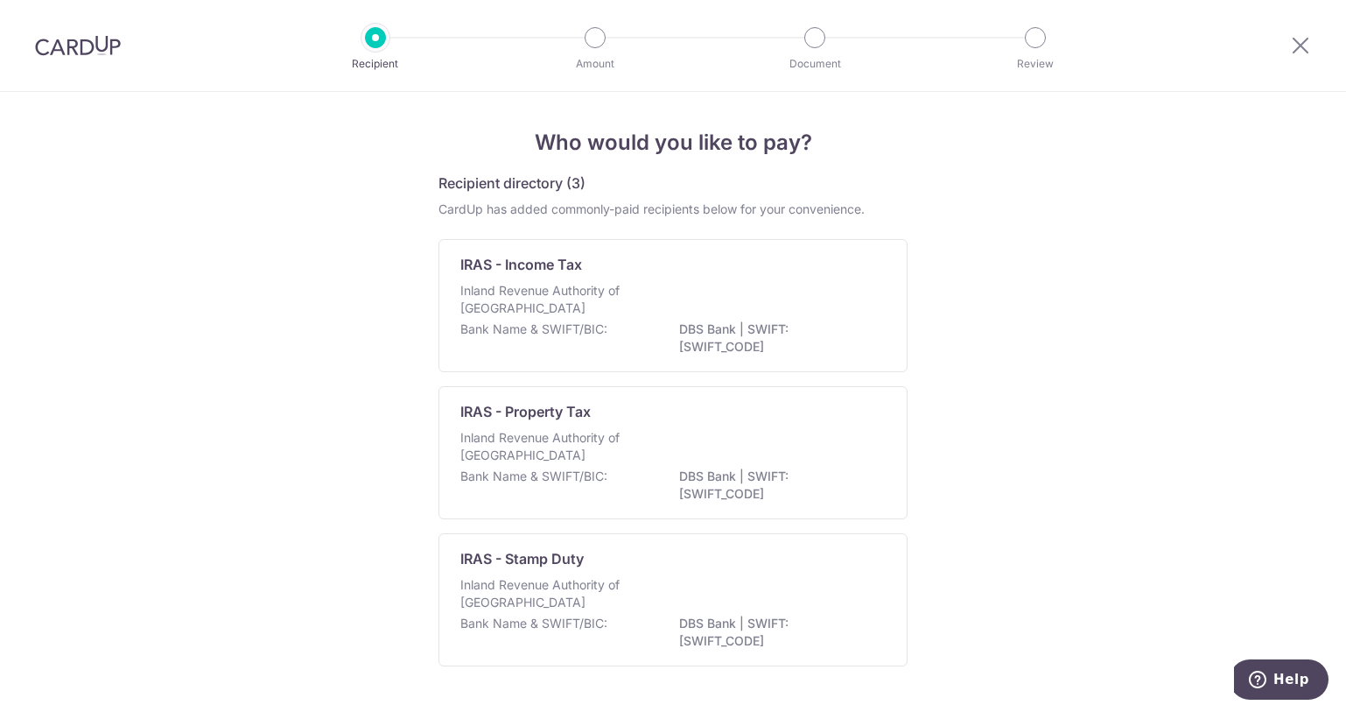
click at [53, 39] on img at bounding box center [78, 45] width 86 height 21
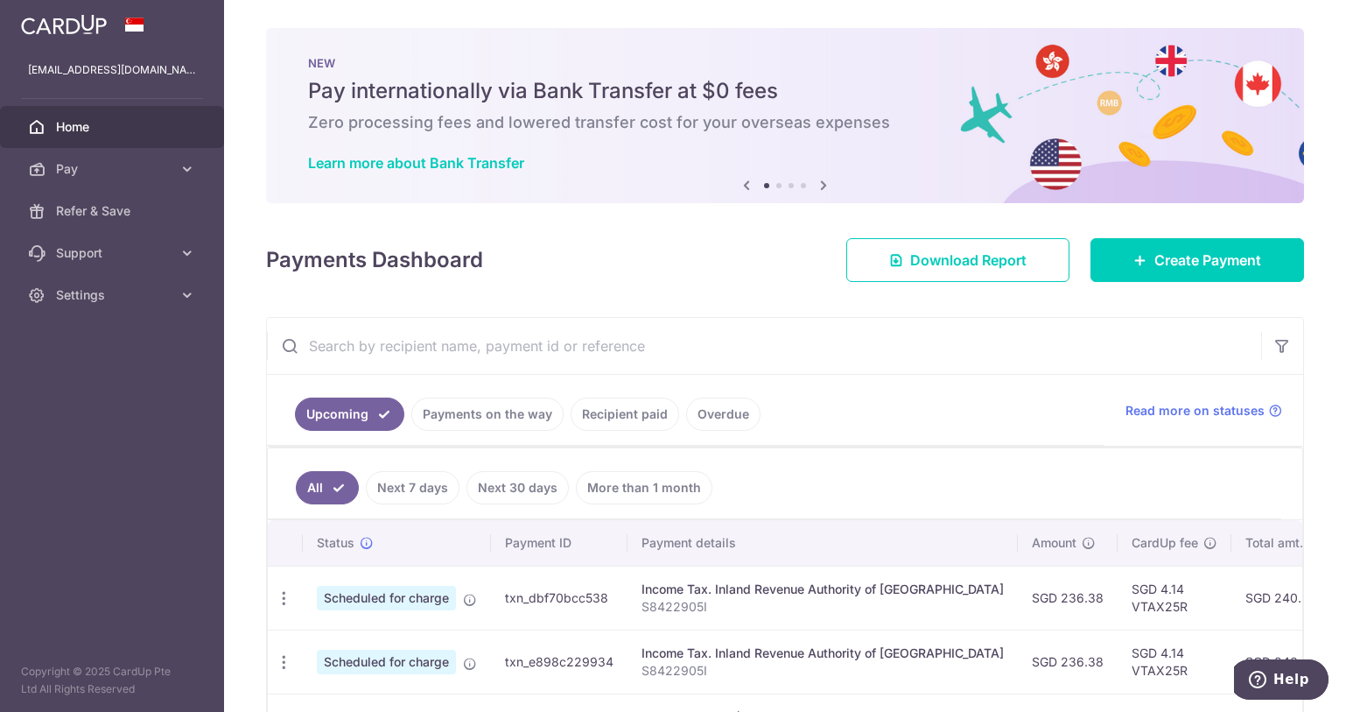
click at [63, 138] on link "Home" at bounding box center [112, 127] width 224 height 42
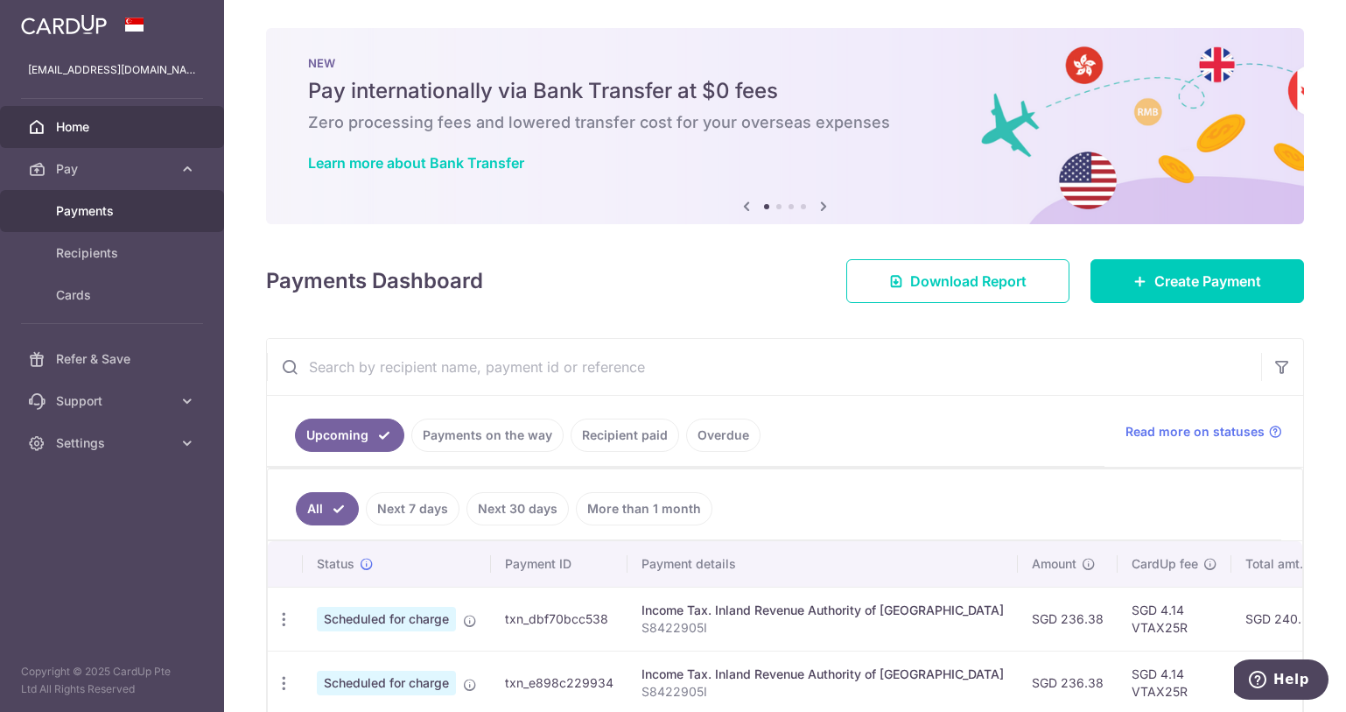
click at [120, 205] on span "Payments" at bounding box center [114, 211] width 116 height 18
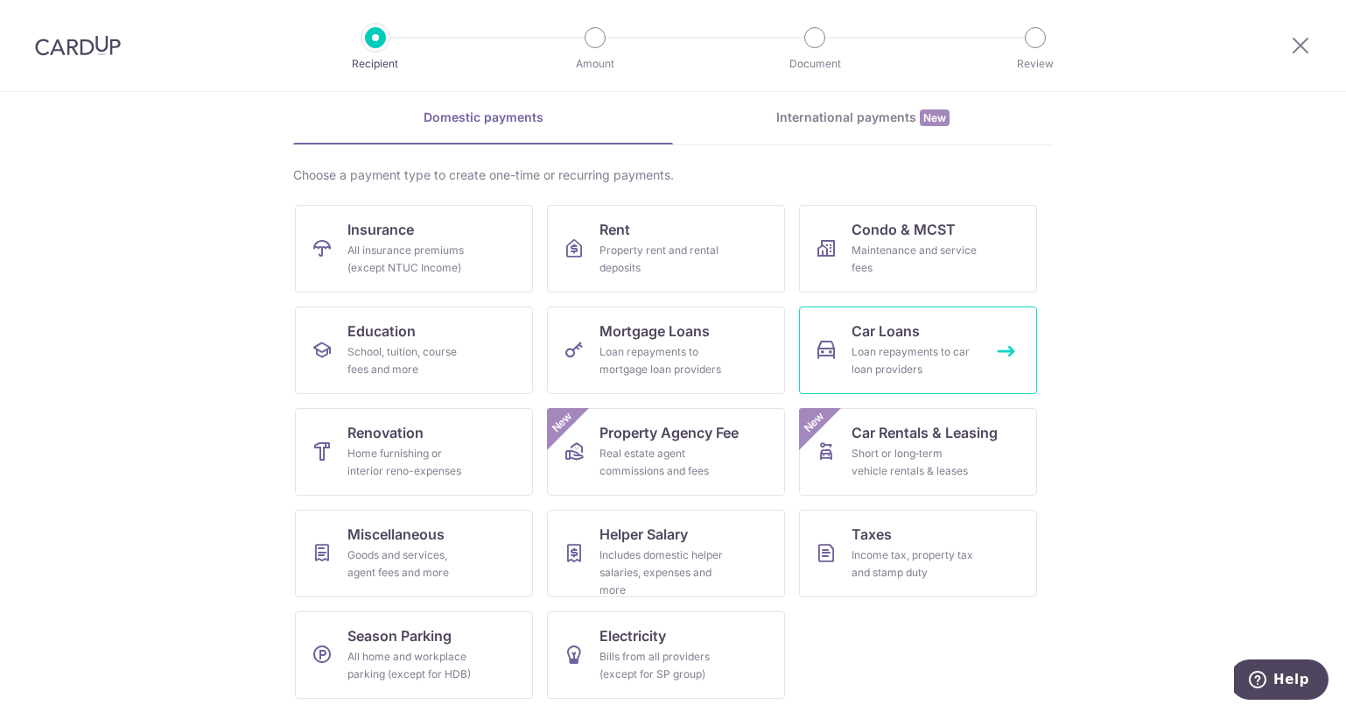
scroll to position [72, 0]
click at [1092, 567] on section "What would you like to pay for? Domestic payments International payments New Ch…" at bounding box center [673, 402] width 1346 height 620
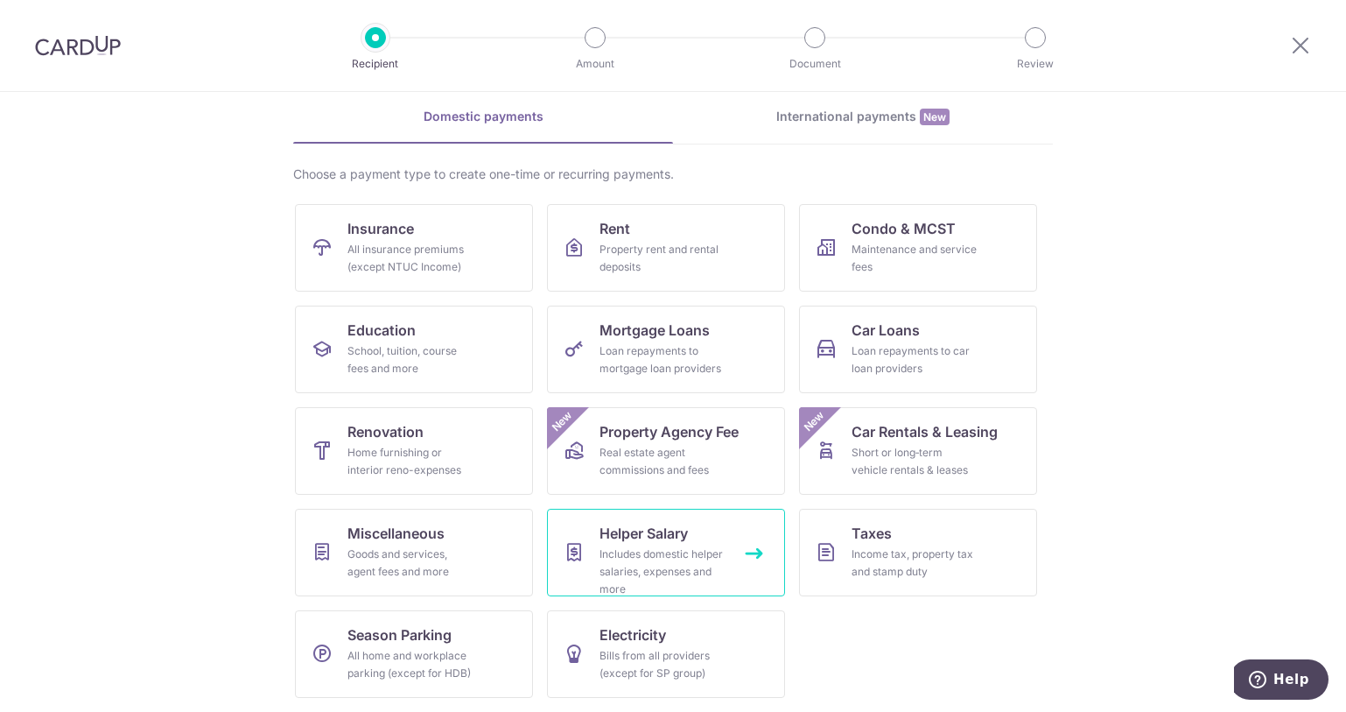
click at [626, 548] on div "Includes domestic helper salaries, expenses and more" at bounding box center [663, 571] width 126 height 53
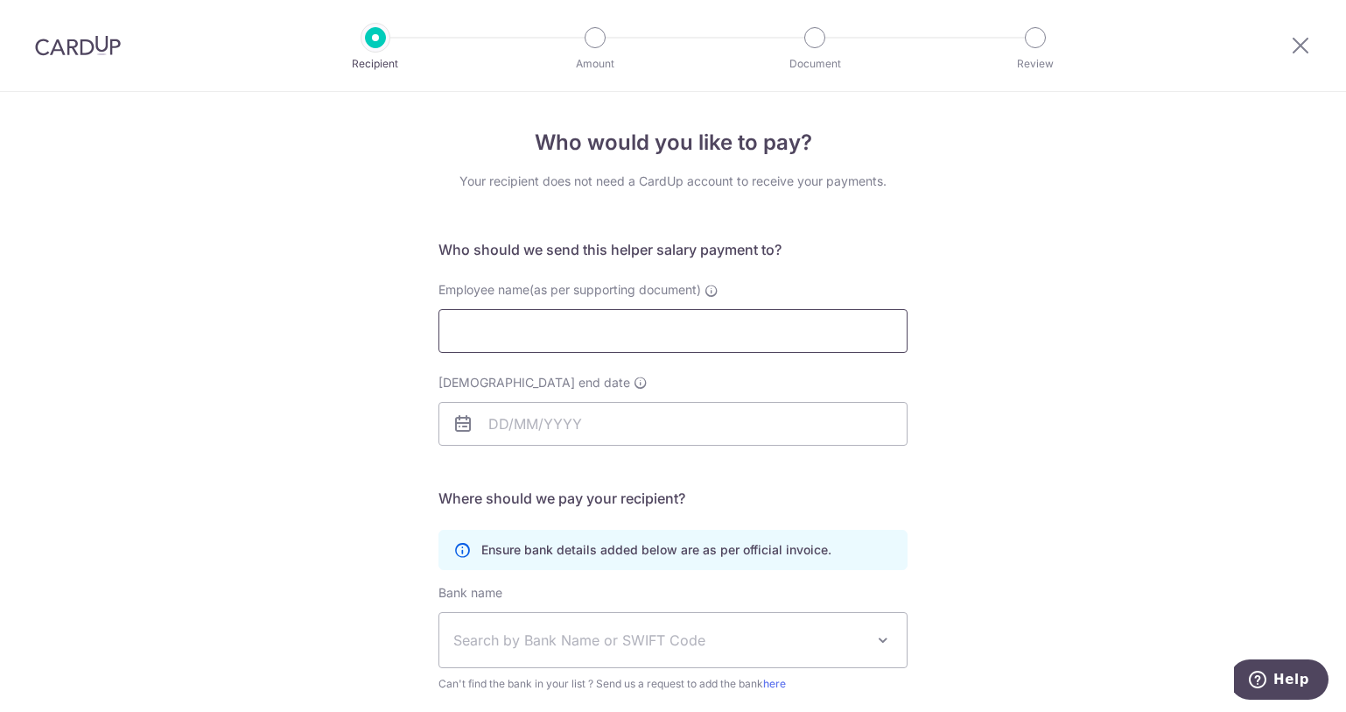
click at [625, 339] on input "Employee name(as per supporting document)" at bounding box center [673, 331] width 469 height 44
click at [598, 422] on input "Employment contract end date" at bounding box center [673, 424] width 469 height 44
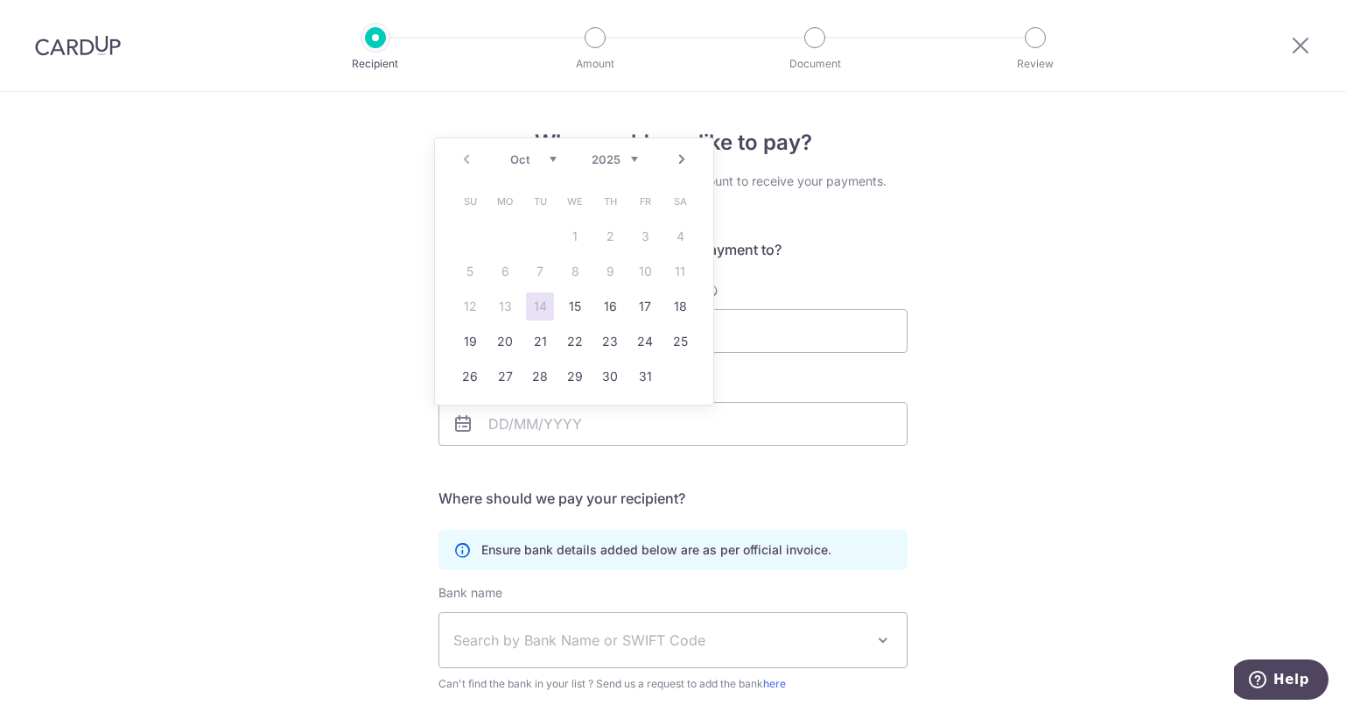
click at [959, 388] on div "Who would you like to pay? Your recipient does not need a CardUp account to rec…" at bounding box center [673, 508] width 1346 height 833
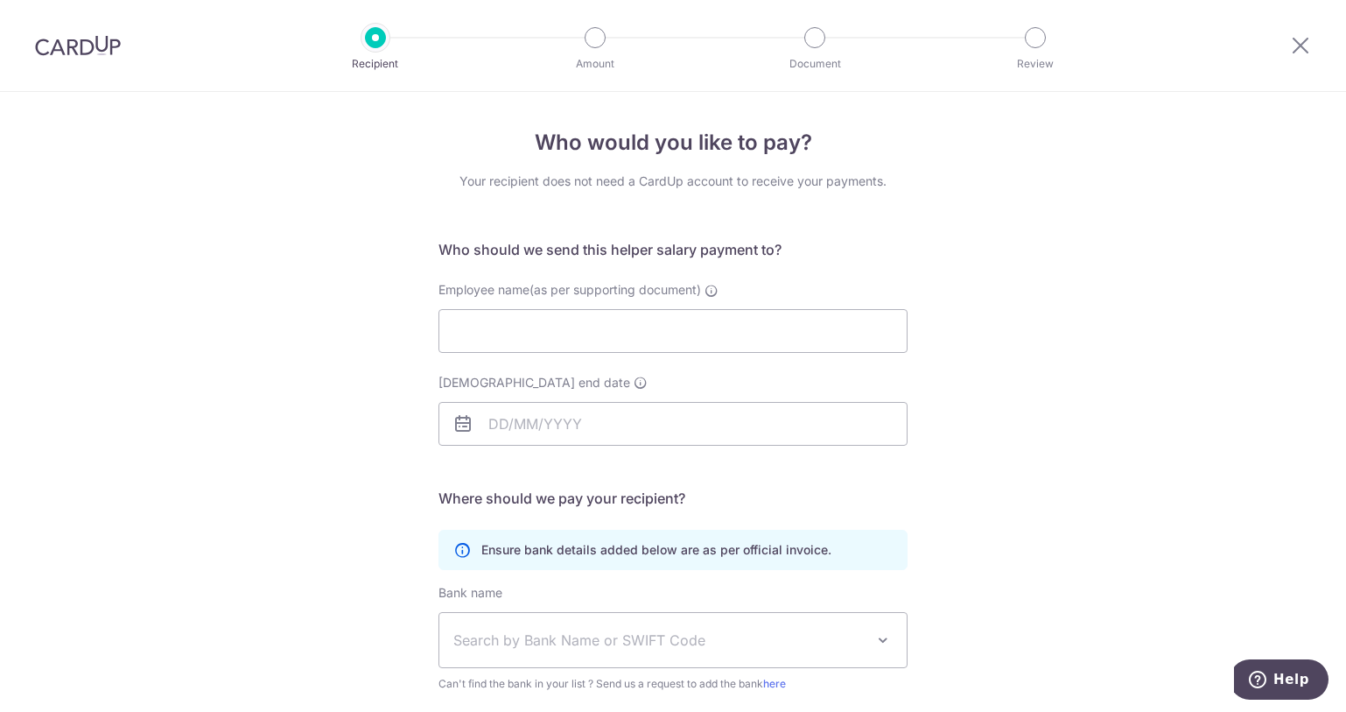
click at [614, 550] on p "Ensure bank details added below are as per official invoice." at bounding box center [656, 550] width 350 height 18
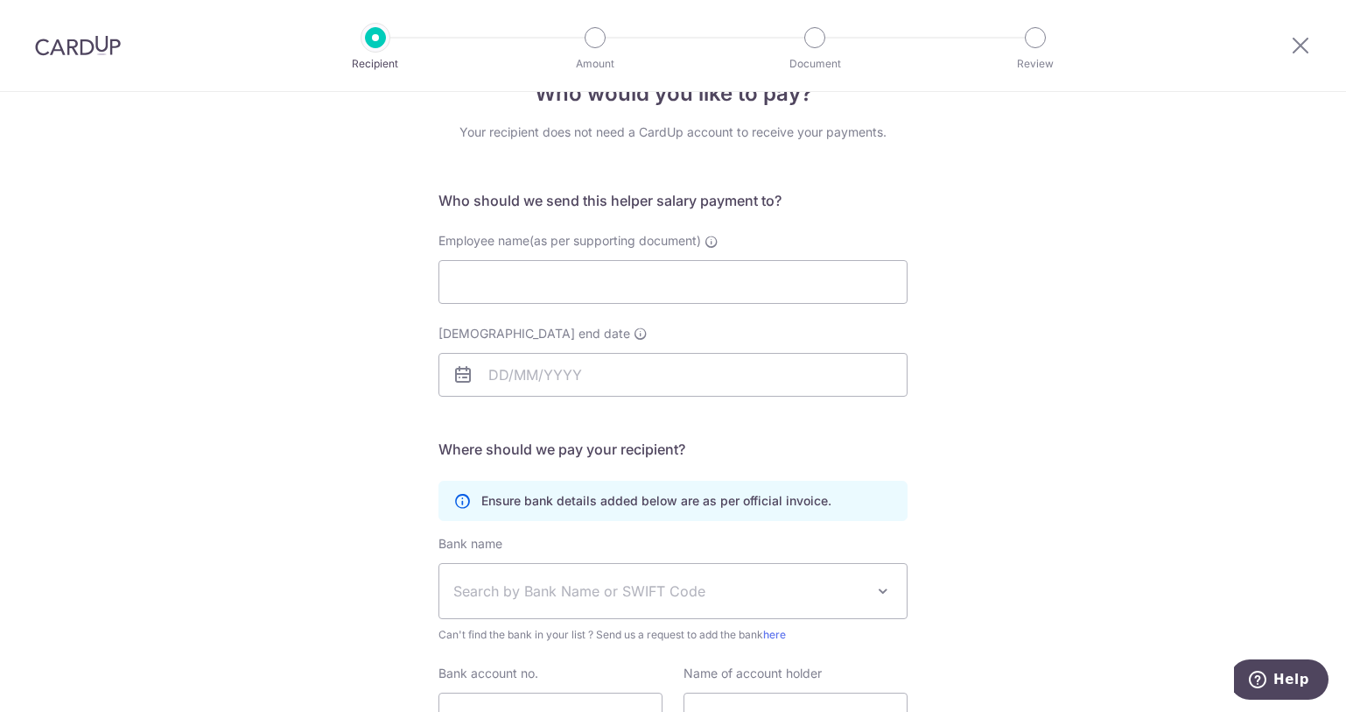
scroll to position [175, 0]
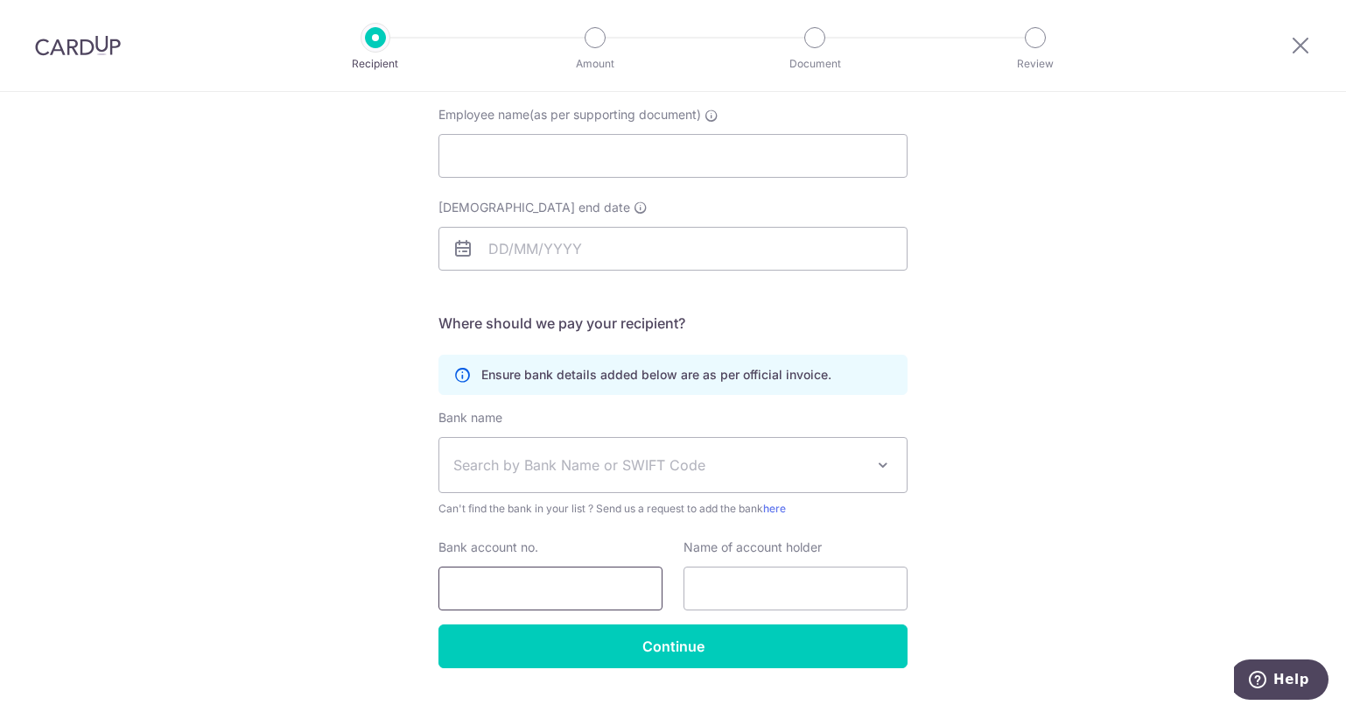
click at [596, 594] on input "Bank account no." at bounding box center [551, 588] width 224 height 44
click at [750, 596] on input "text" at bounding box center [796, 588] width 224 height 44
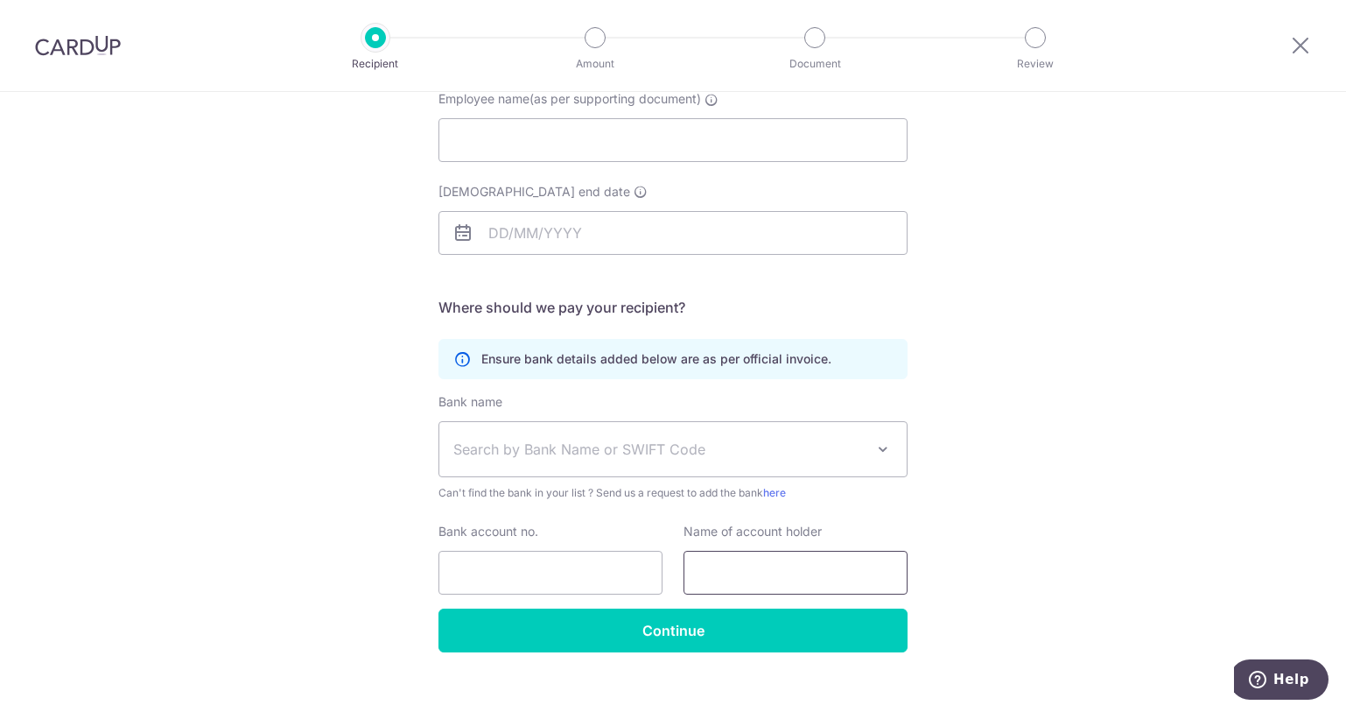
scroll to position [39, 0]
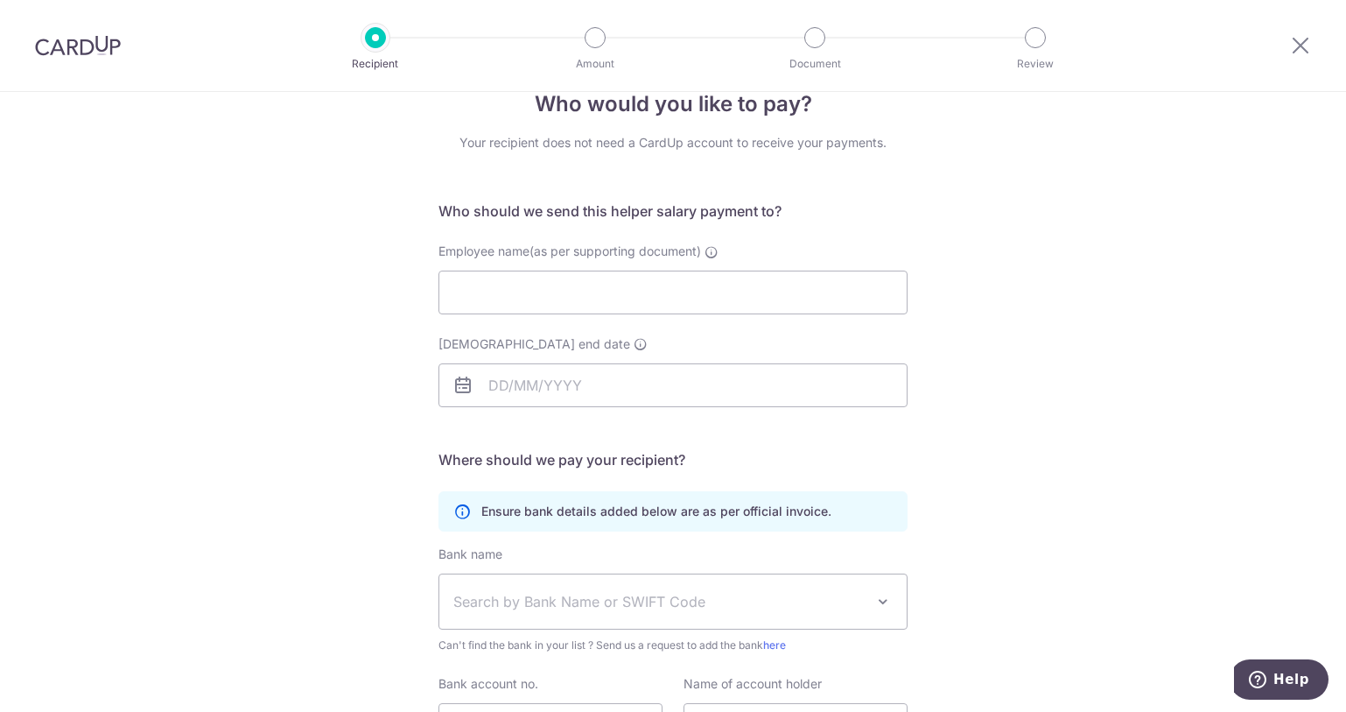
click at [557, 586] on span "Search by Bank Name or SWIFT Code" at bounding box center [672, 601] width 467 height 54
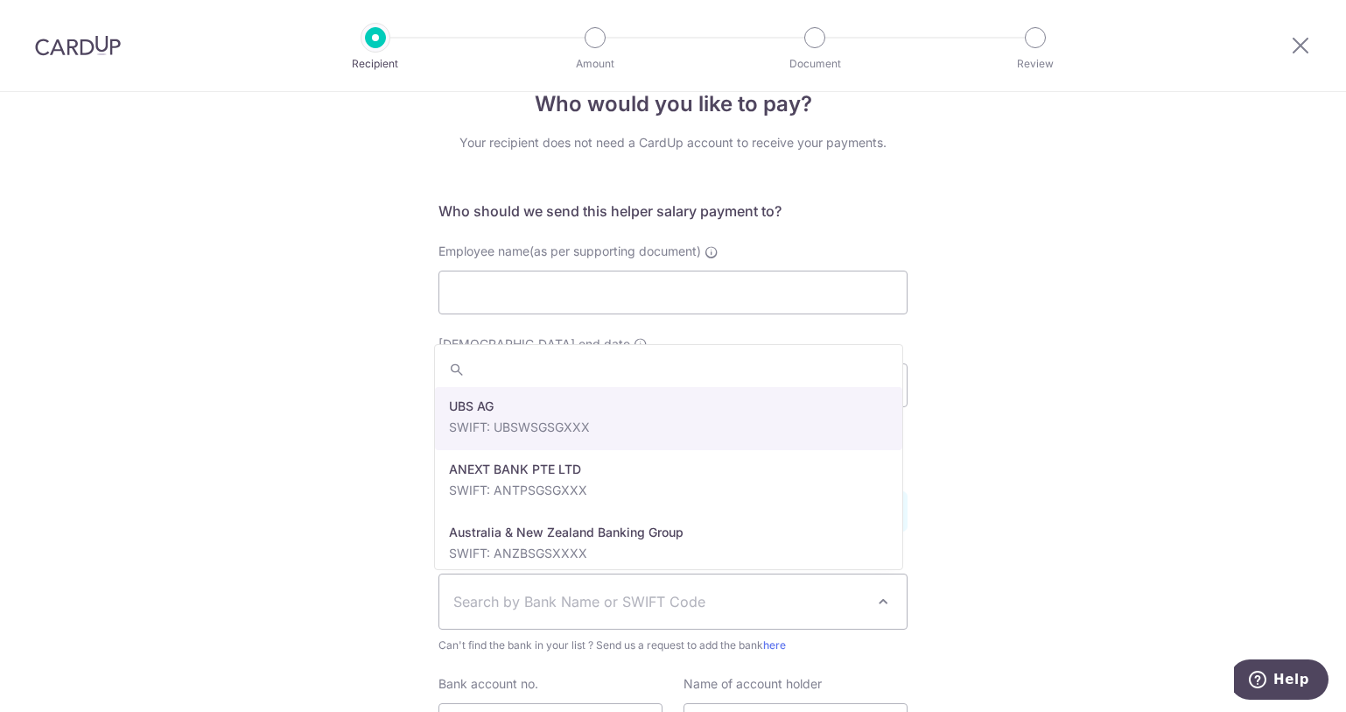
click at [1053, 432] on div "Who would you like to pay? Your recipient does not need a CardUp account to rec…" at bounding box center [673, 469] width 1346 height 833
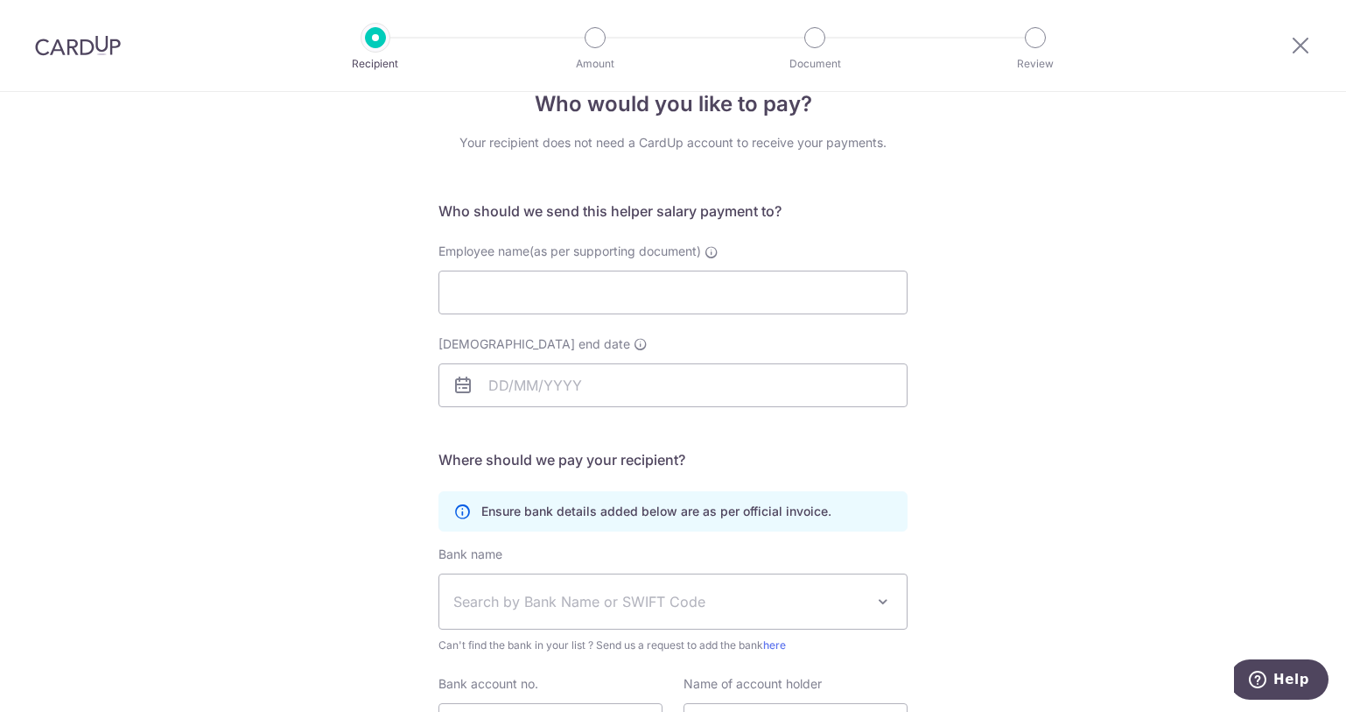
scroll to position [0, 0]
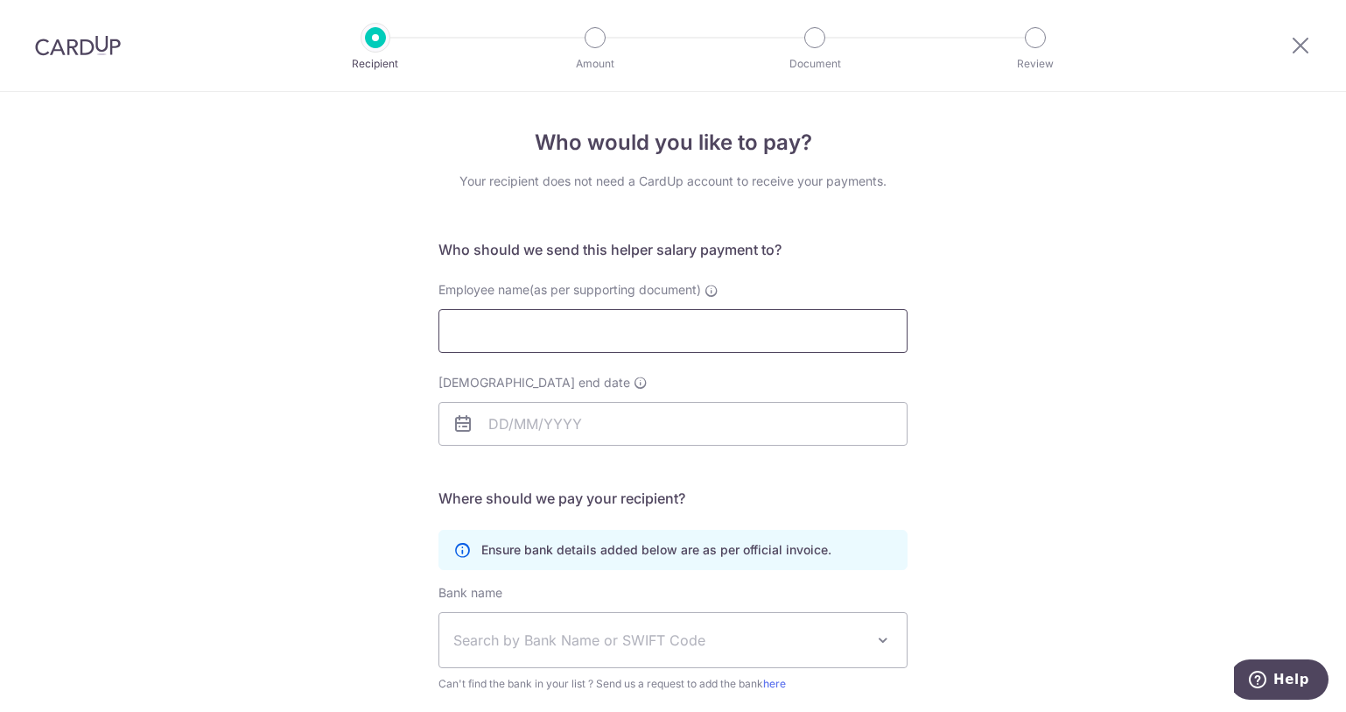
click at [663, 347] on input "Employee name(as per supporting document)" at bounding box center [673, 331] width 469 height 44
click at [636, 429] on input "Employment contract end date" at bounding box center [673, 424] width 469 height 44
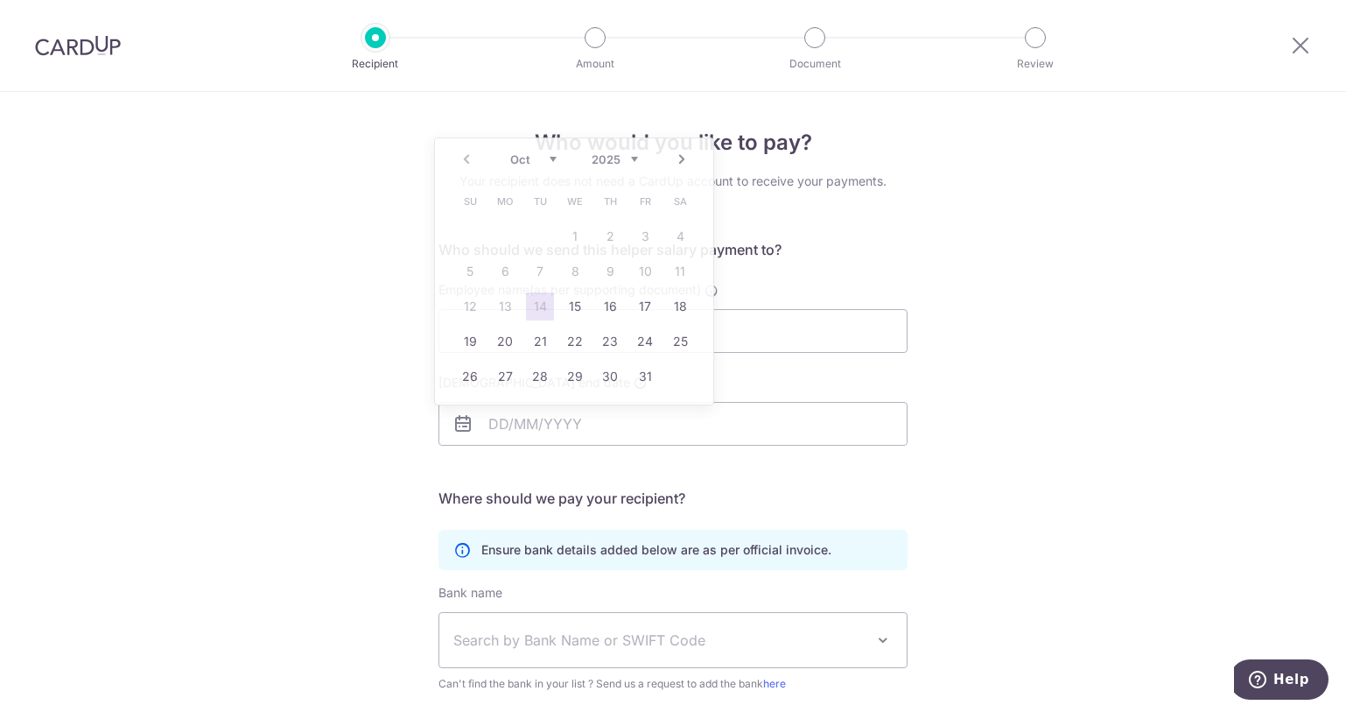
click at [1043, 436] on div "Who would you like to pay? Your recipient does not need a CardUp account to rec…" at bounding box center [673, 508] width 1346 height 833
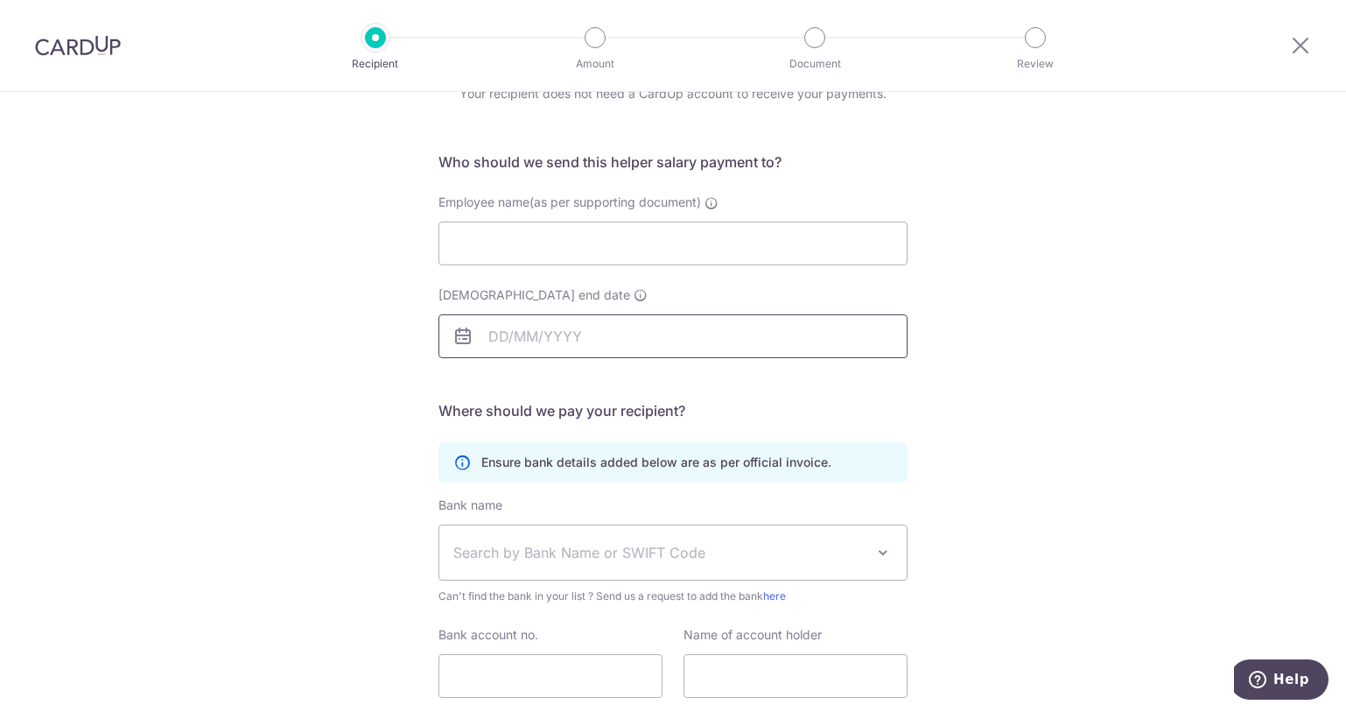
scroll to position [175, 0]
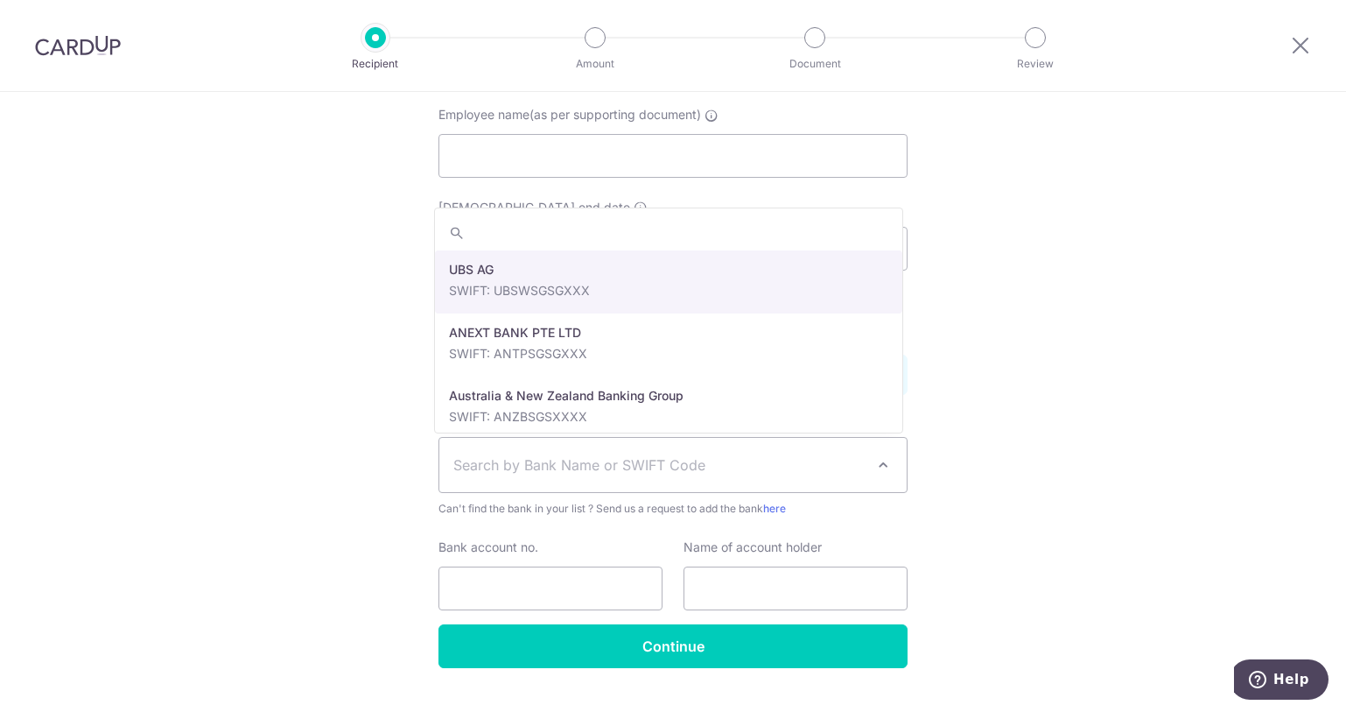
click at [681, 460] on span "Search by Bank Name or SWIFT Code" at bounding box center [658, 464] width 411 height 21
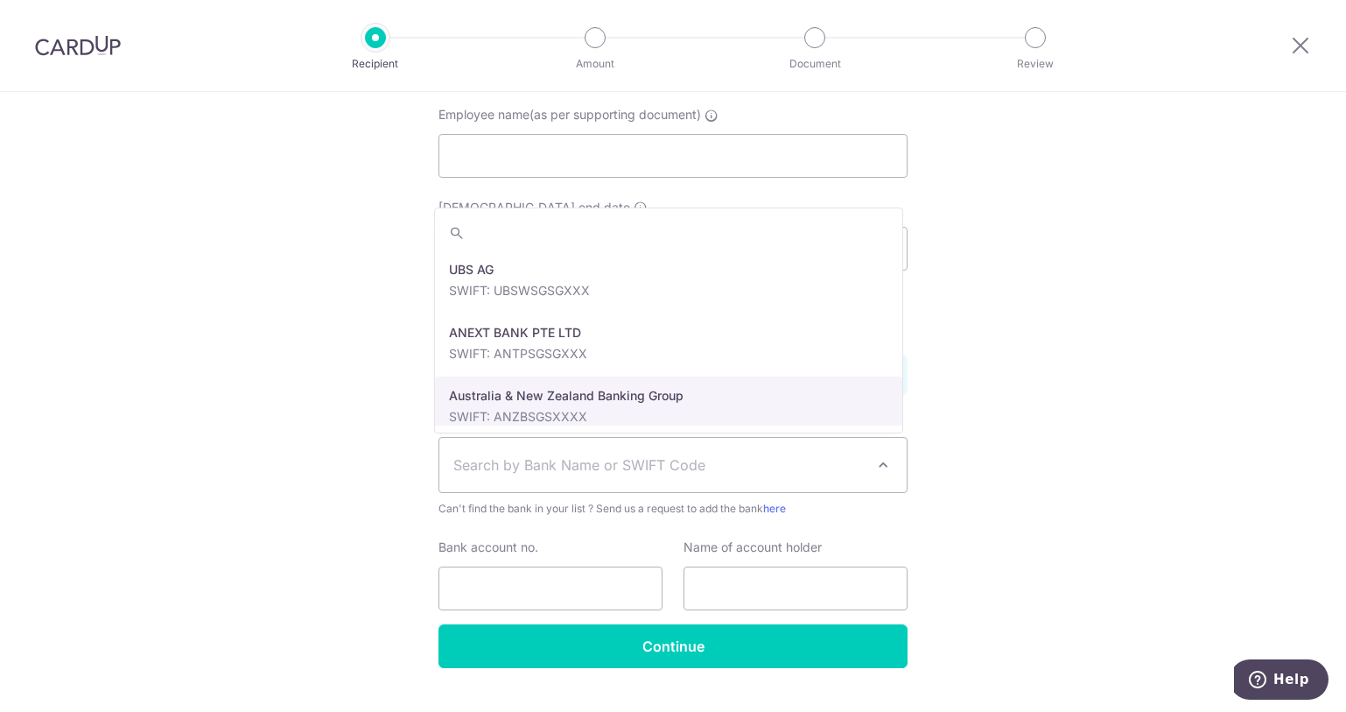
click at [994, 418] on div "Who would you like to pay? Your recipient does not need a CardUp account to rec…" at bounding box center [673, 333] width 1346 height 833
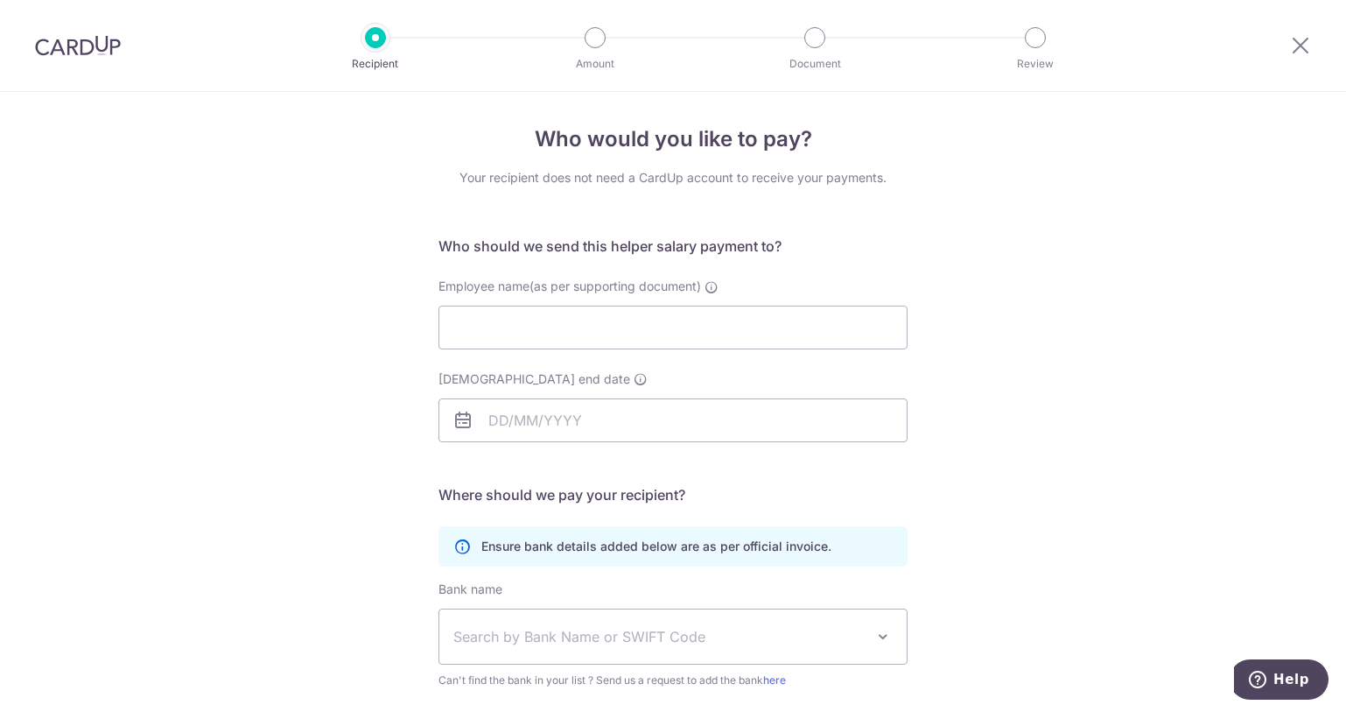
scroll to position [0, 0]
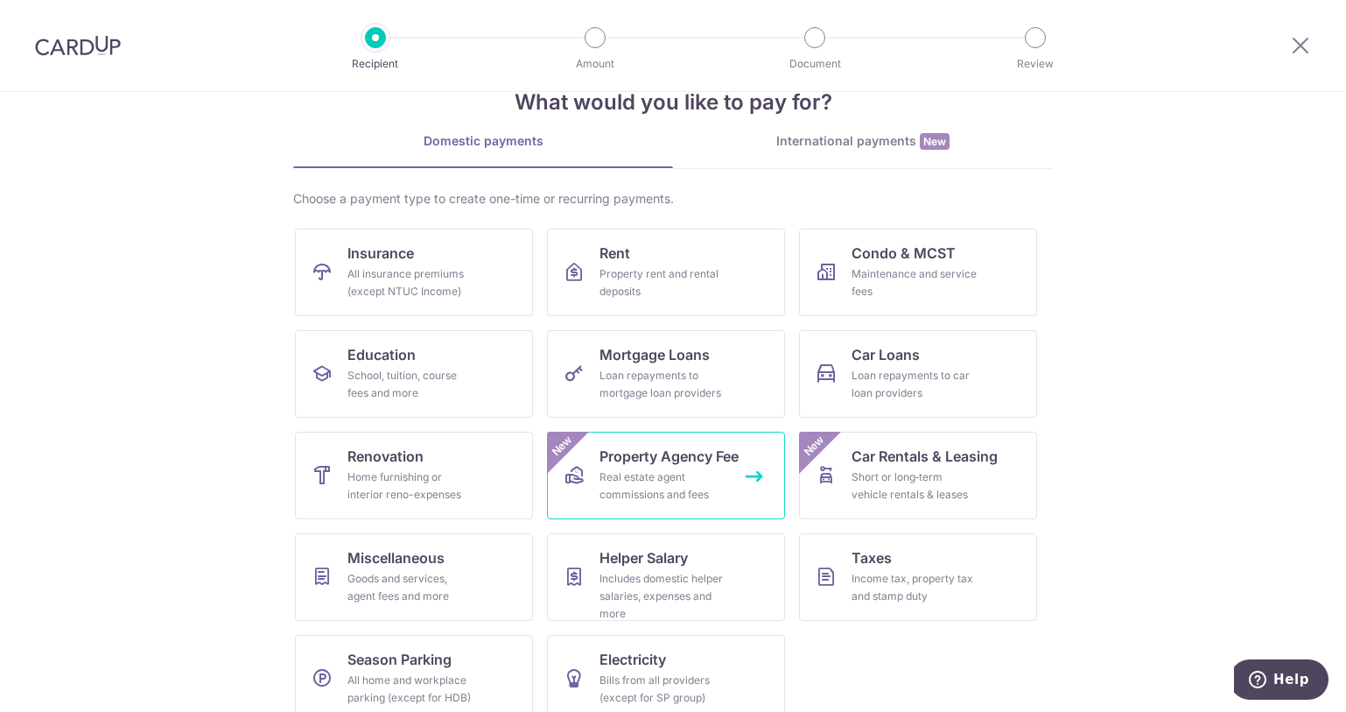
scroll to position [72, 0]
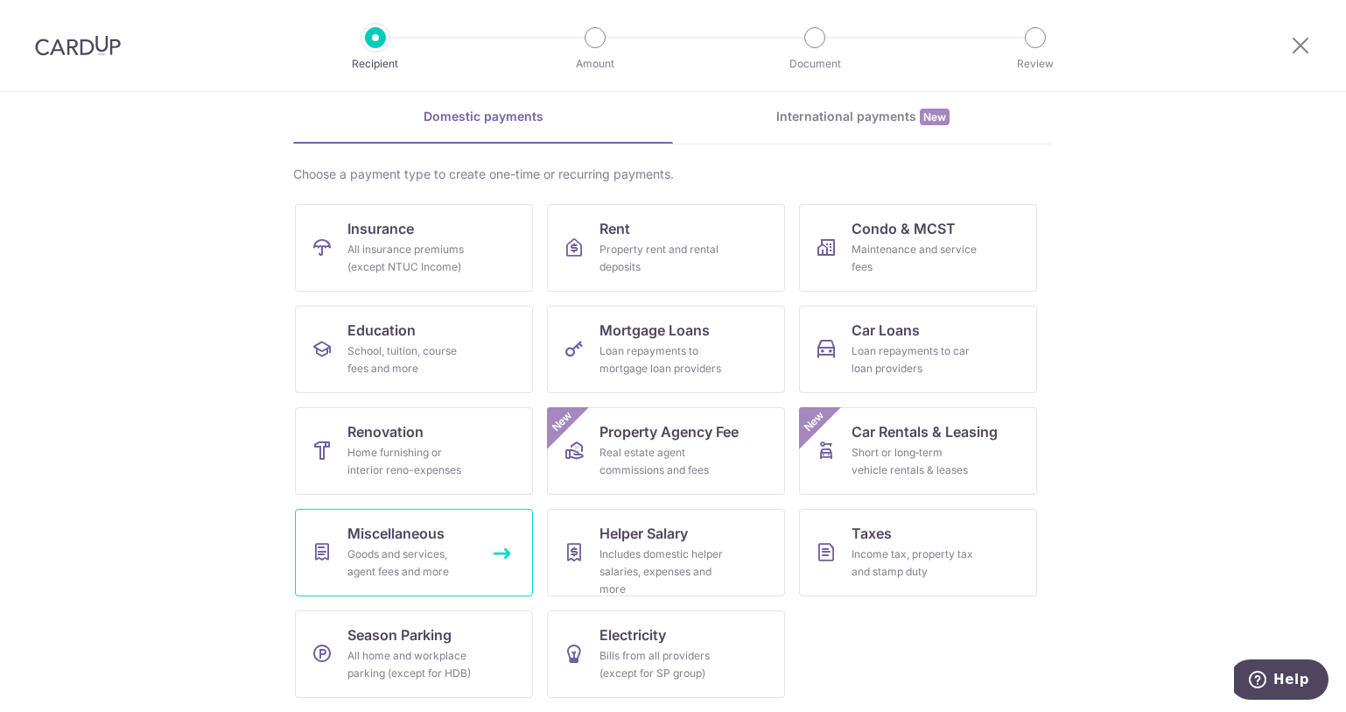
click at [456, 558] on div "Goods and services, agent fees and more" at bounding box center [411, 562] width 126 height 35
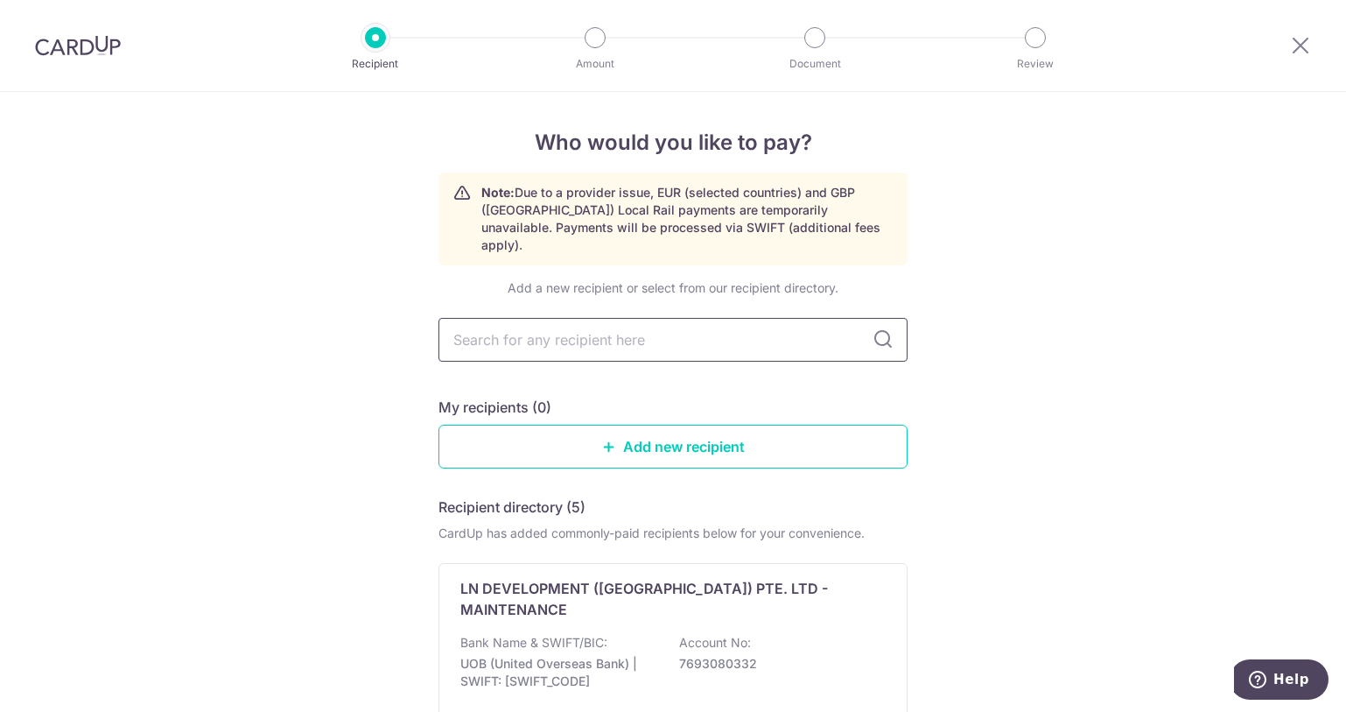
click at [533, 326] on input "text" at bounding box center [673, 340] width 469 height 44
click at [878, 330] on icon at bounding box center [883, 339] width 21 height 21
click at [878, 329] on icon at bounding box center [883, 339] width 21 height 21
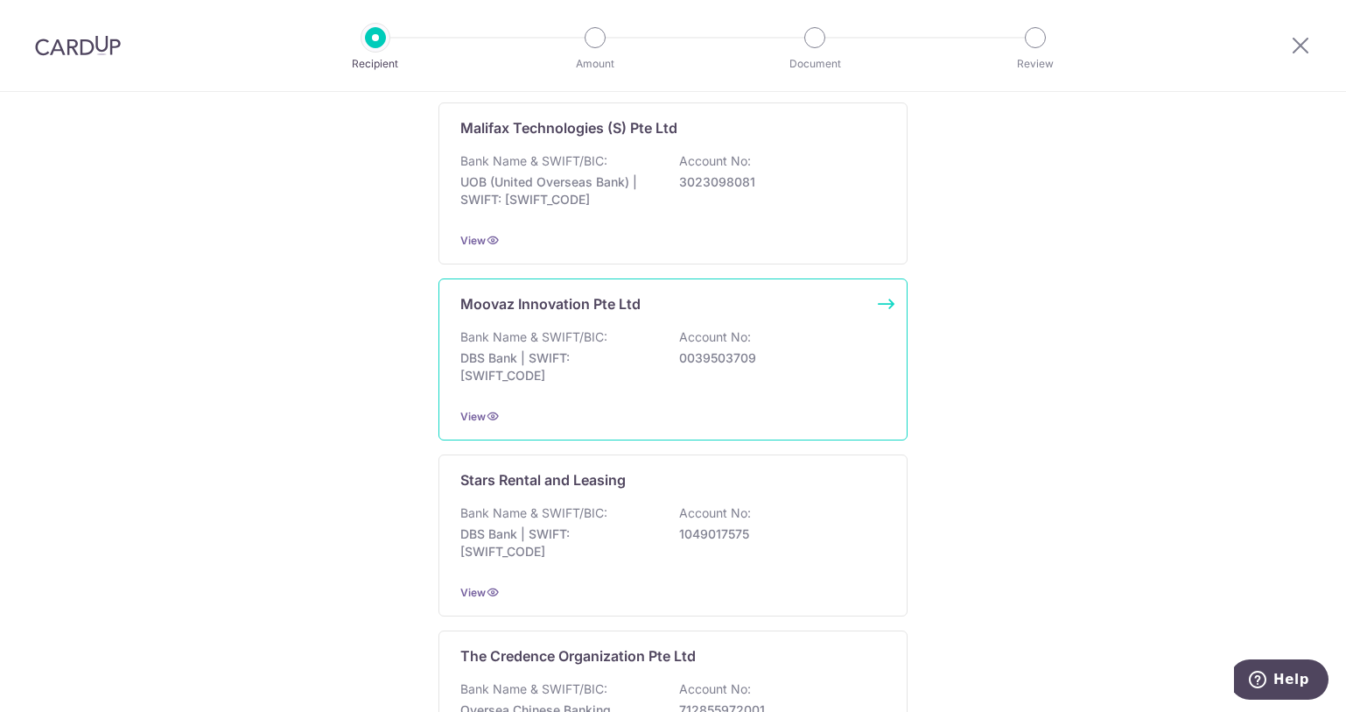
scroll to position [423, 0]
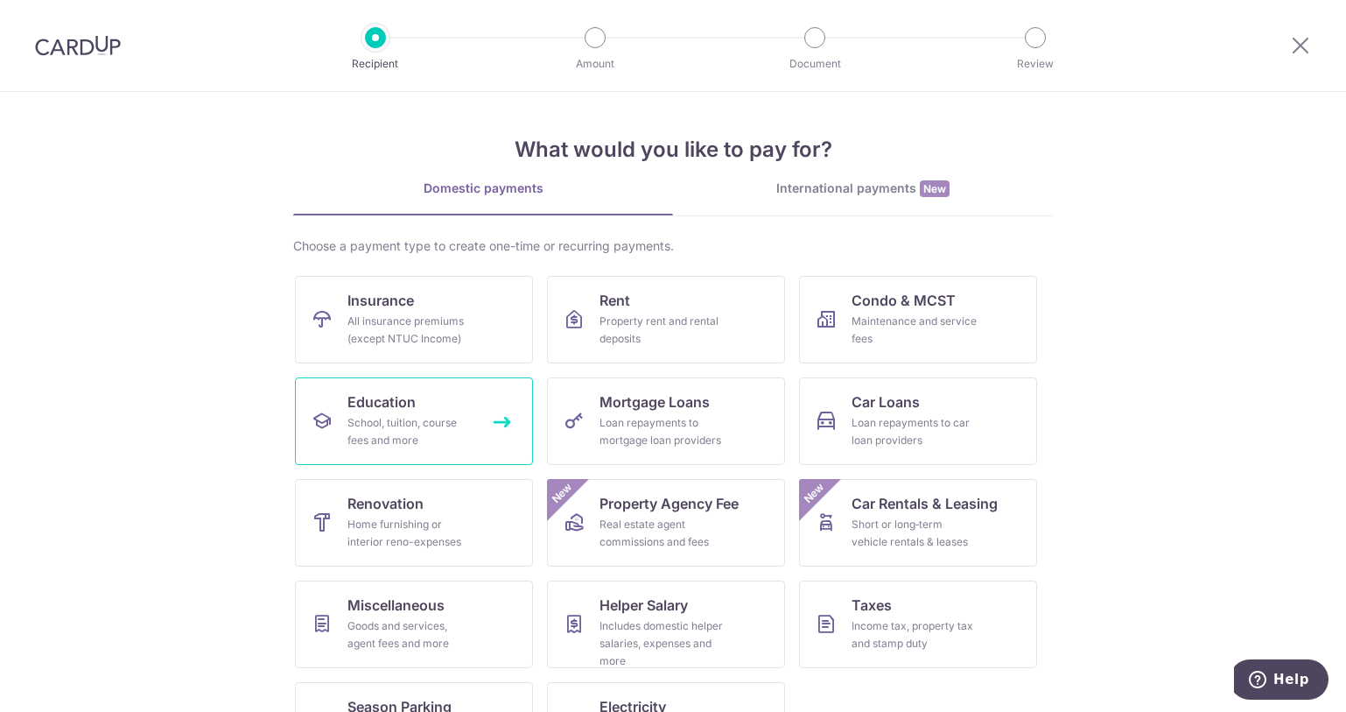
click at [423, 446] on div "School, tuition, course fees and more" at bounding box center [411, 431] width 126 height 35
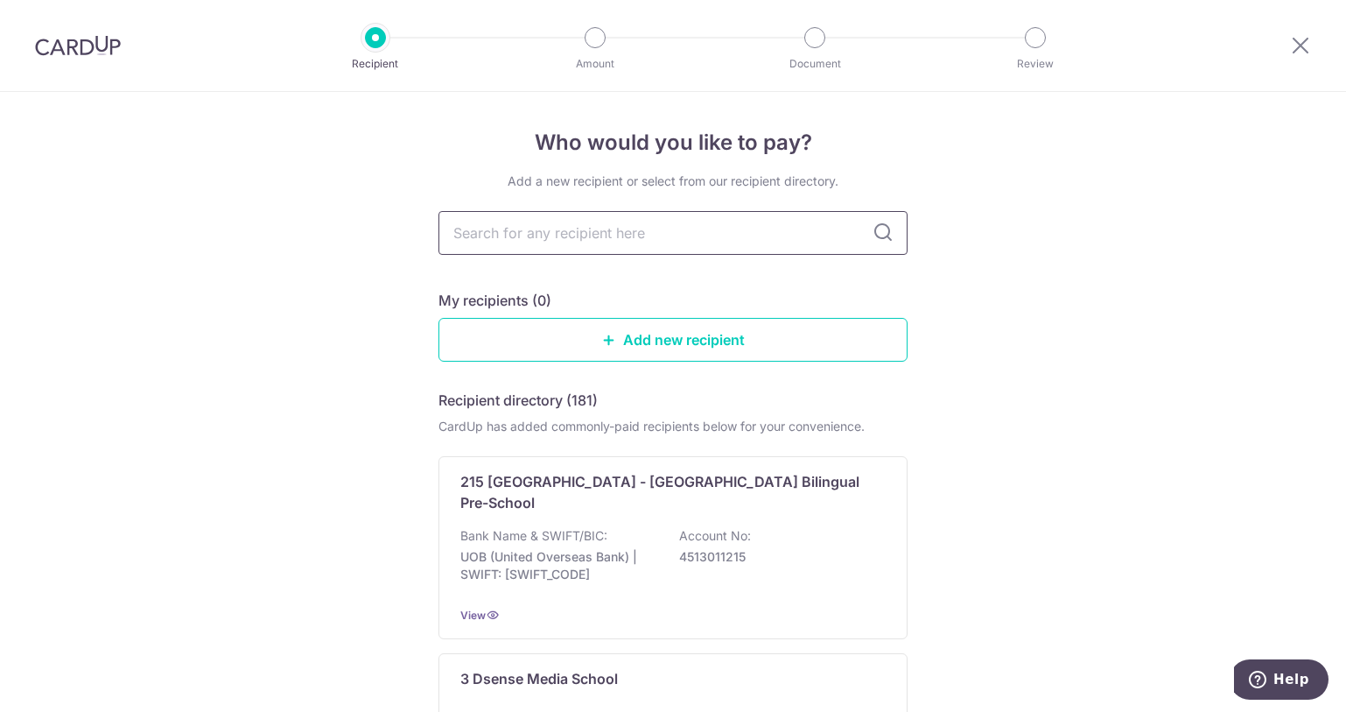
click at [575, 230] on input "text" at bounding box center [673, 233] width 469 height 44
type input "berries"
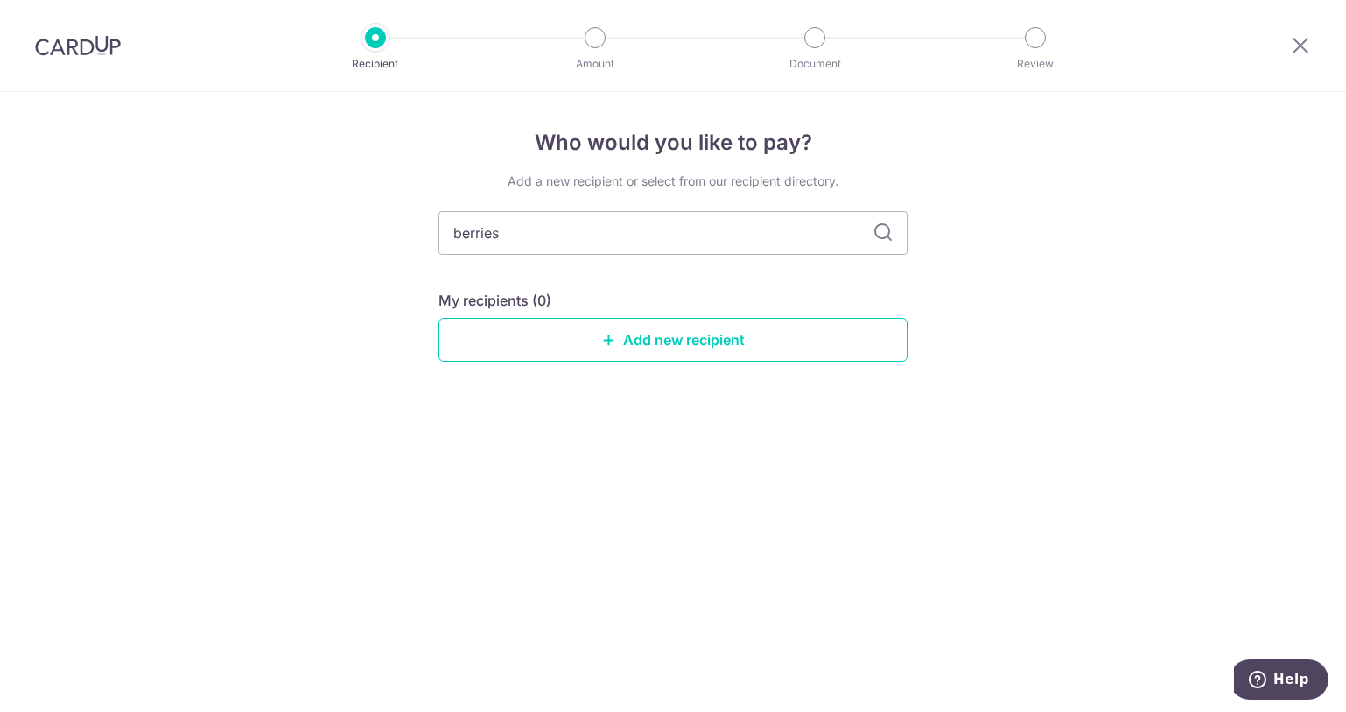
click at [877, 236] on icon at bounding box center [883, 232] width 21 height 21
click at [547, 220] on input "berries" at bounding box center [673, 233] width 469 height 44
click at [488, 226] on input "berries" at bounding box center [673, 233] width 469 height 44
click at [529, 240] on input "berries" at bounding box center [673, 233] width 469 height 44
drag, startPoint x: 528, startPoint y: 239, endPoint x: 281, endPoint y: 232, distance: 246.9
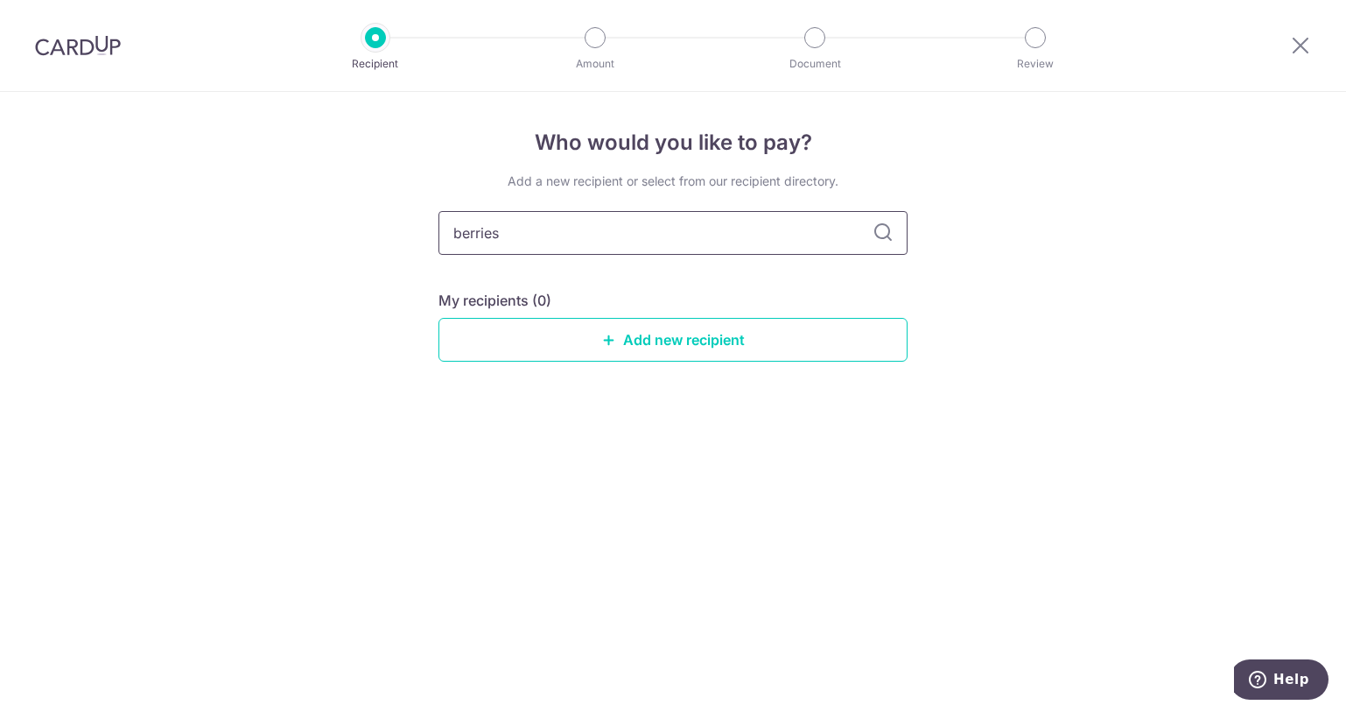
click at [281, 232] on div "Who would you like to pay? Add a new recipient or select from our recipient dir…" at bounding box center [673, 402] width 1346 height 620
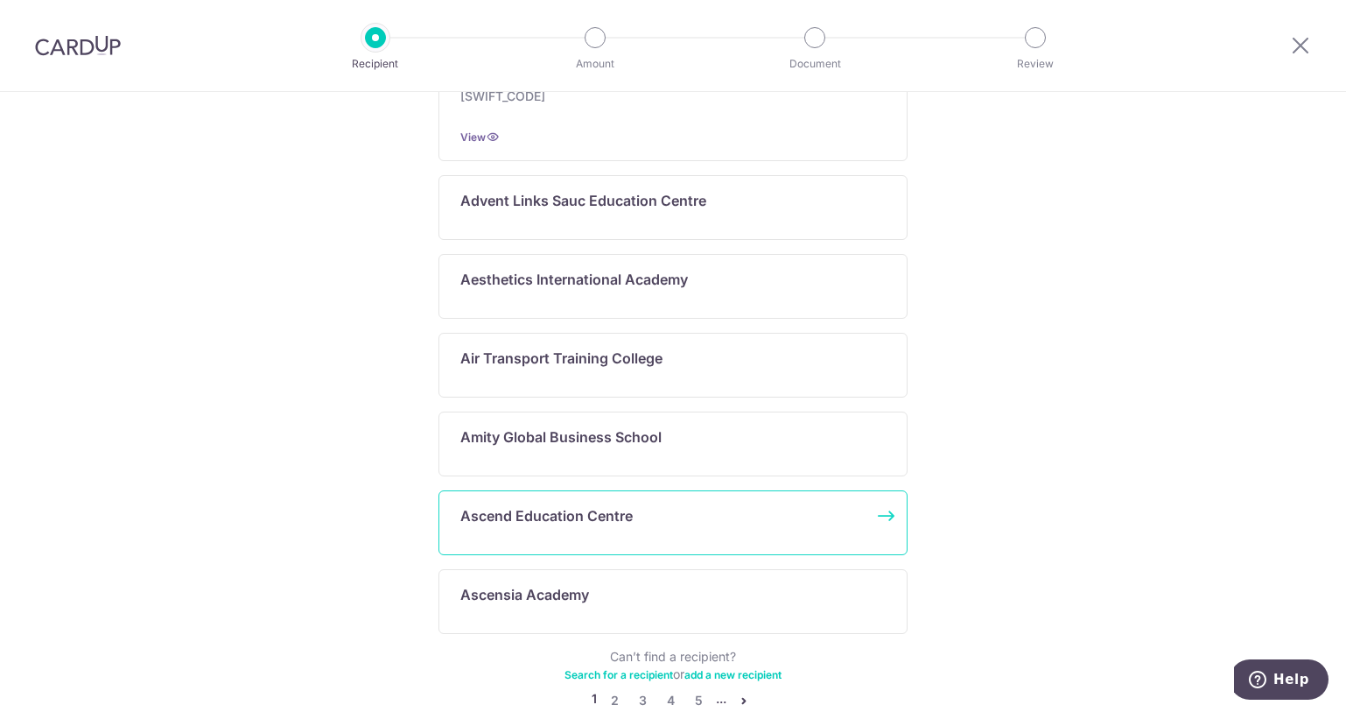
scroll to position [893, 0]
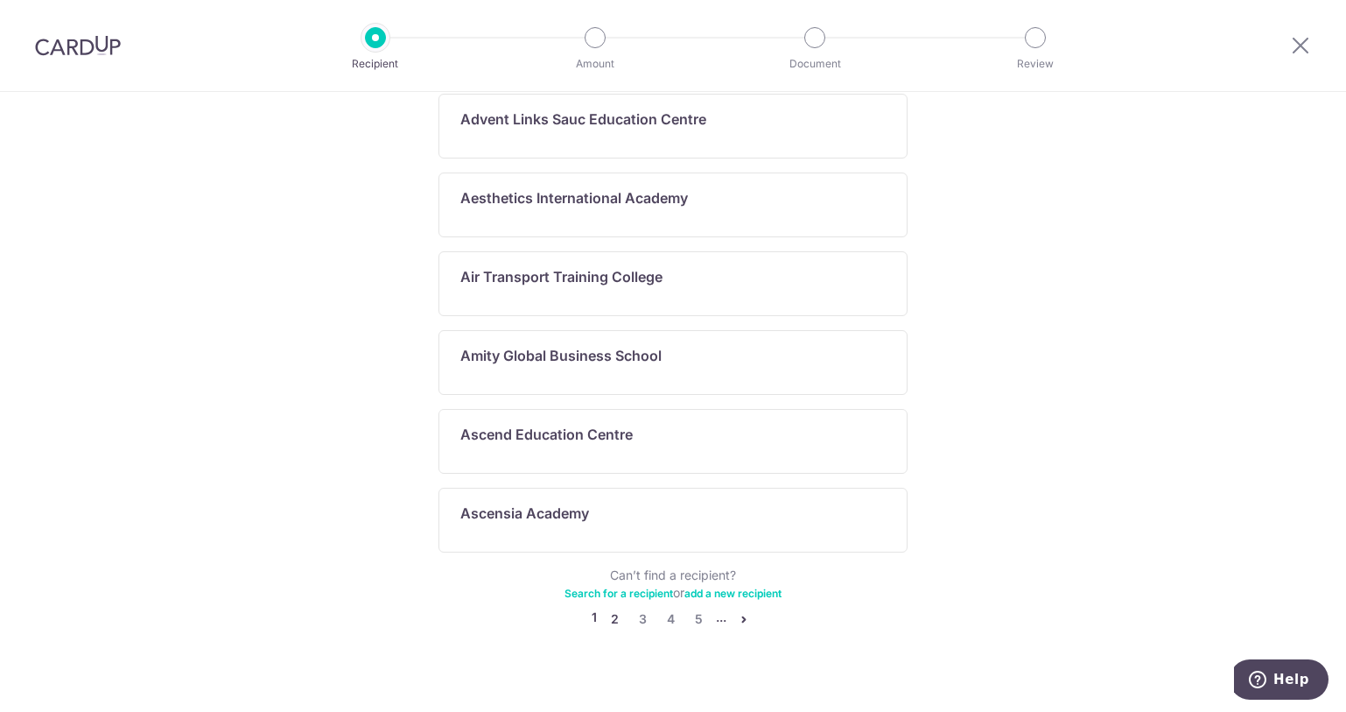
click at [608, 608] on link "2" at bounding box center [614, 618] width 21 height 21
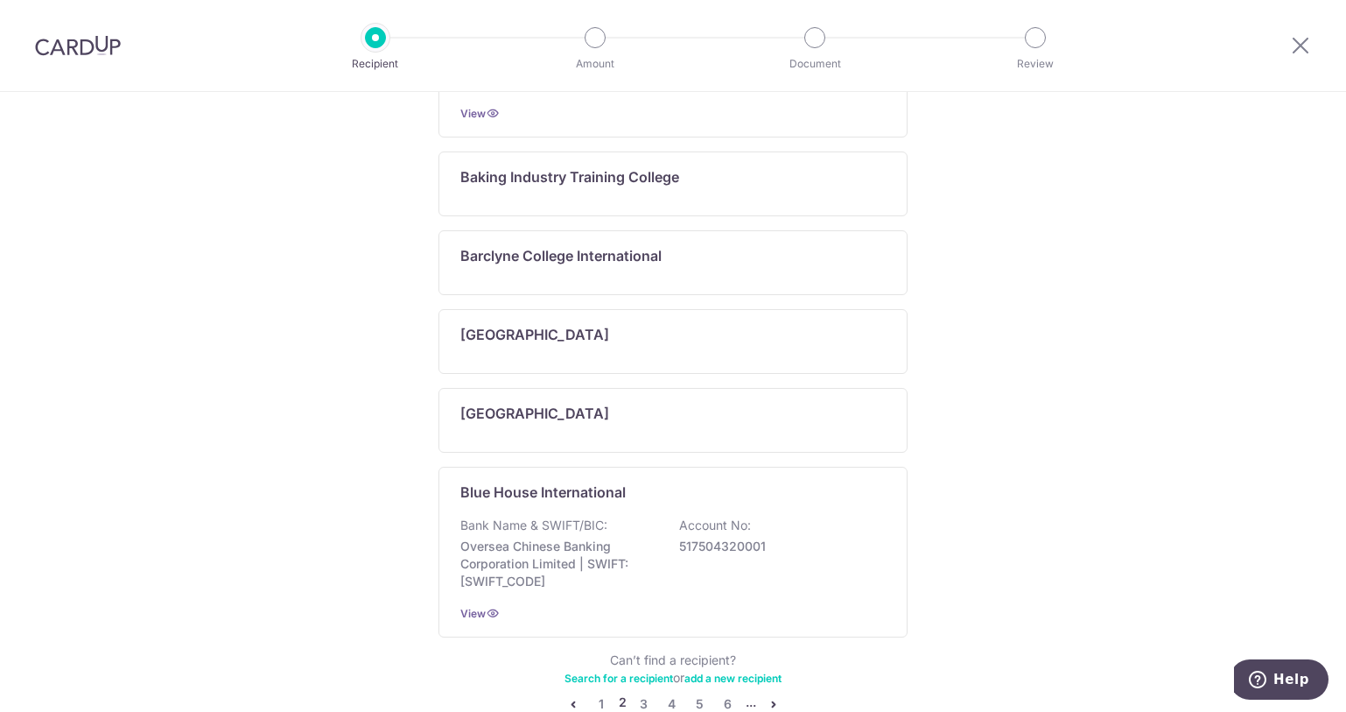
scroll to position [0, 0]
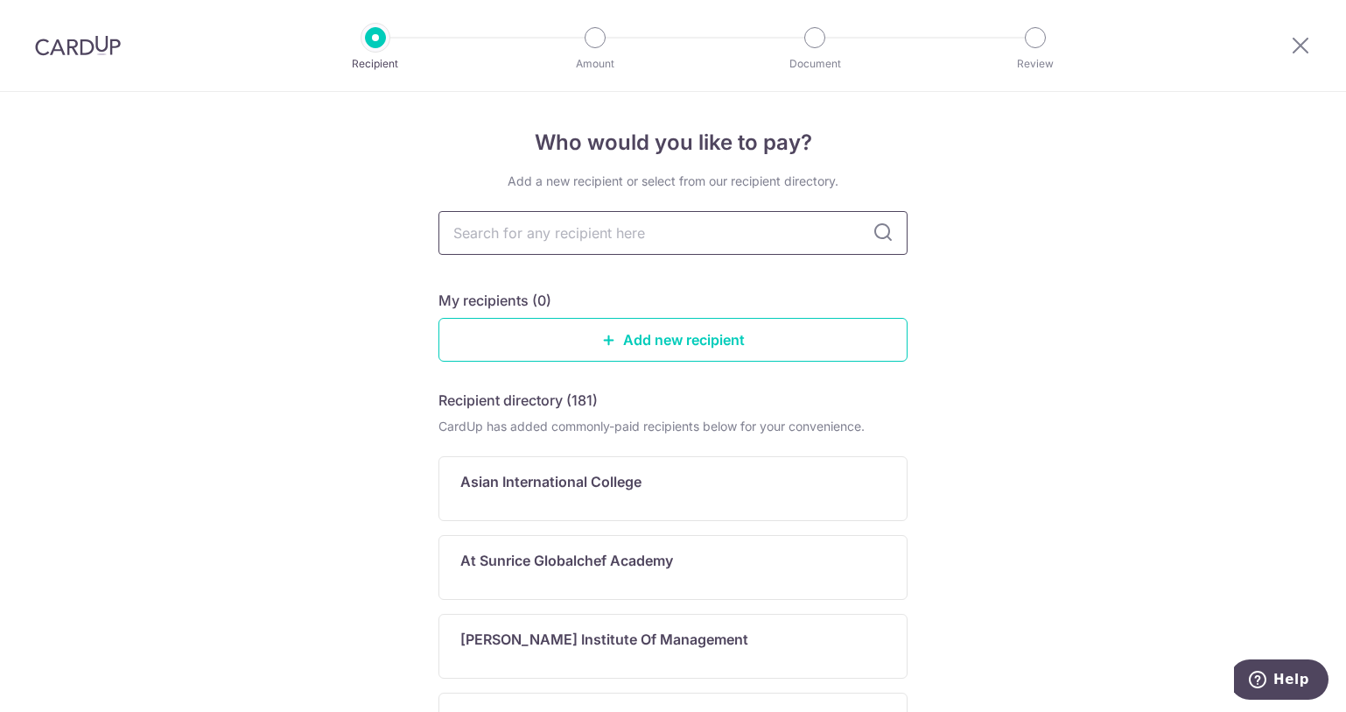
click at [634, 224] on input "text" at bounding box center [673, 233] width 469 height 44
type input "be"
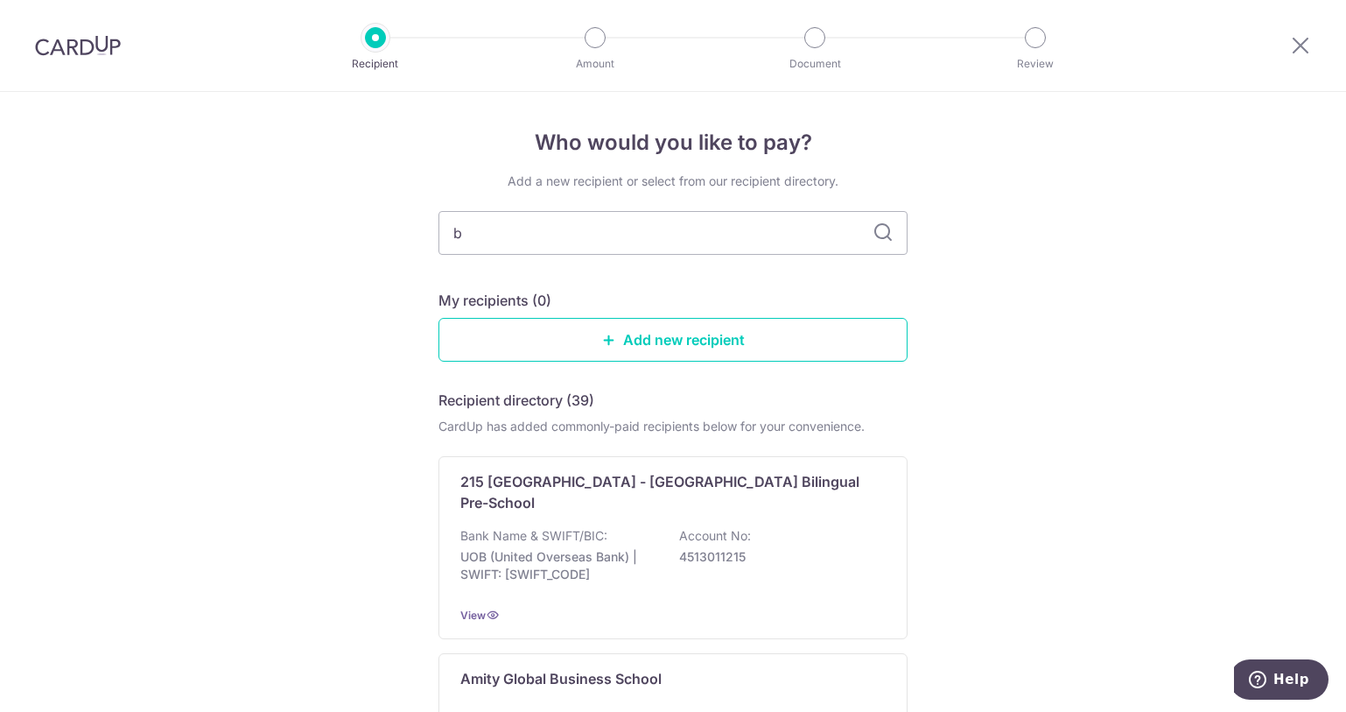
click at [634, 224] on input "b" at bounding box center [673, 233] width 469 height 44
type input "be"
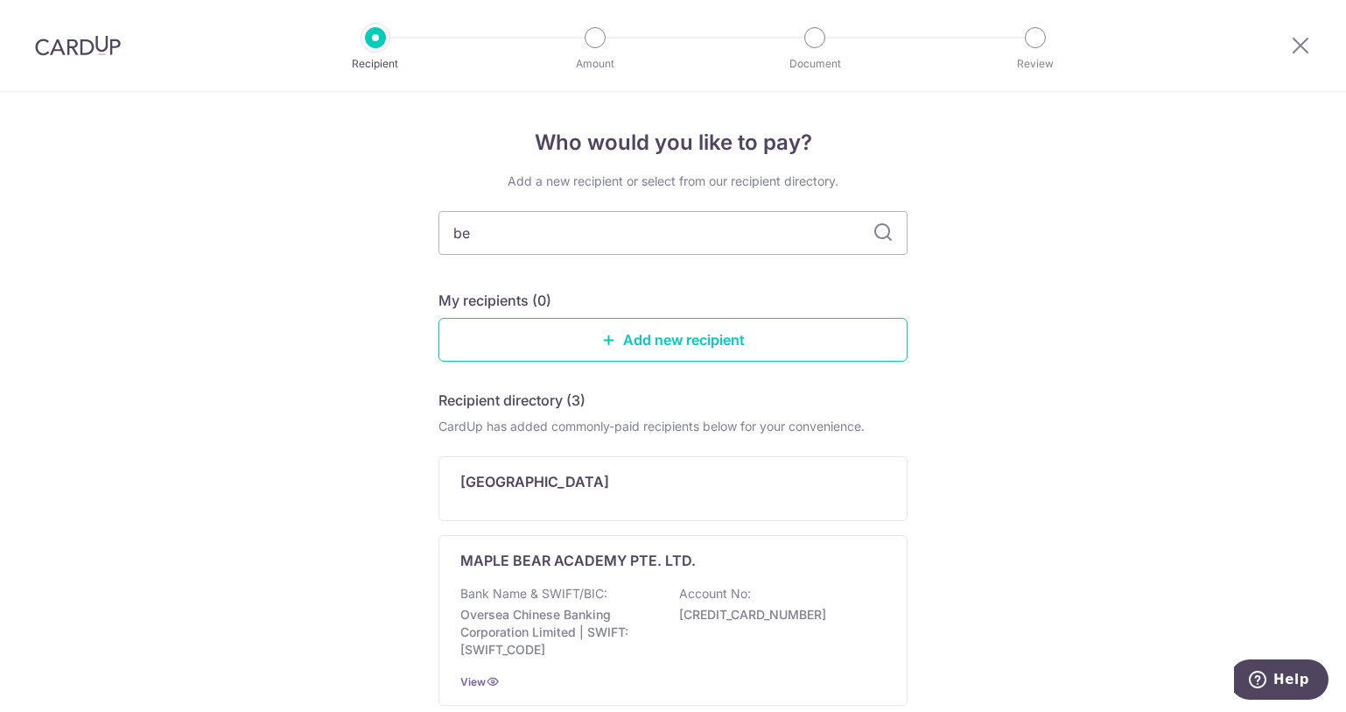
click at [882, 242] on icon at bounding box center [883, 232] width 21 height 21
click at [494, 230] on input "be" at bounding box center [673, 233] width 469 height 44
type input "berr"
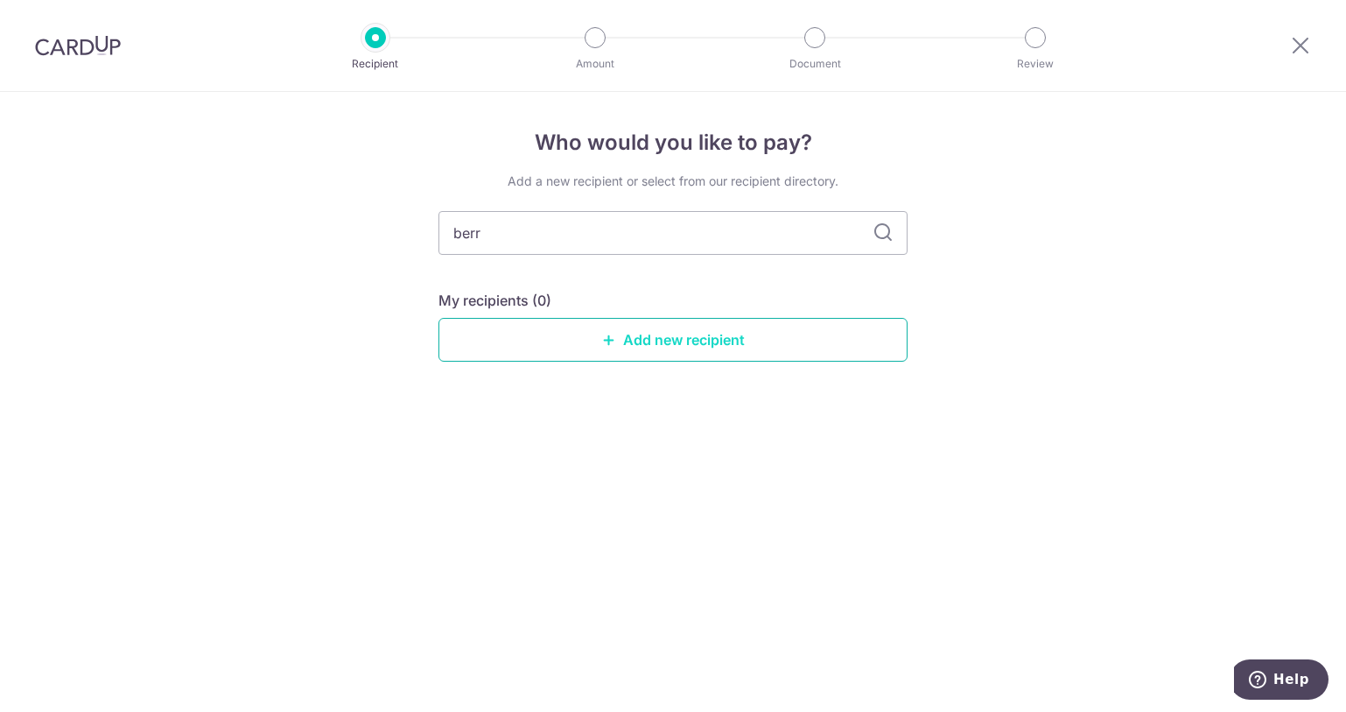
click at [734, 339] on link "Add new recipient" at bounding box center [673, 340] width 469 height 44
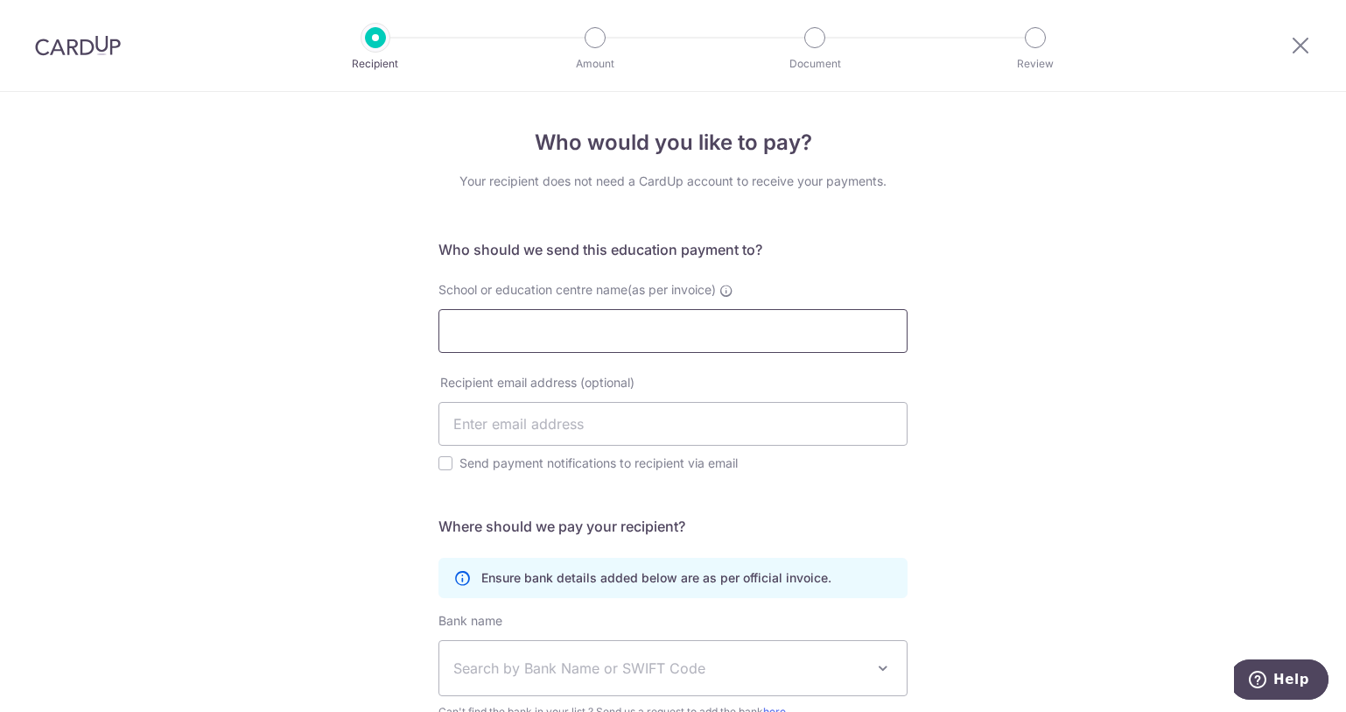
click at [734, 339] on input "School or education centre name(as per invoice)" at bounding box center [673, 331] width 469 height 44
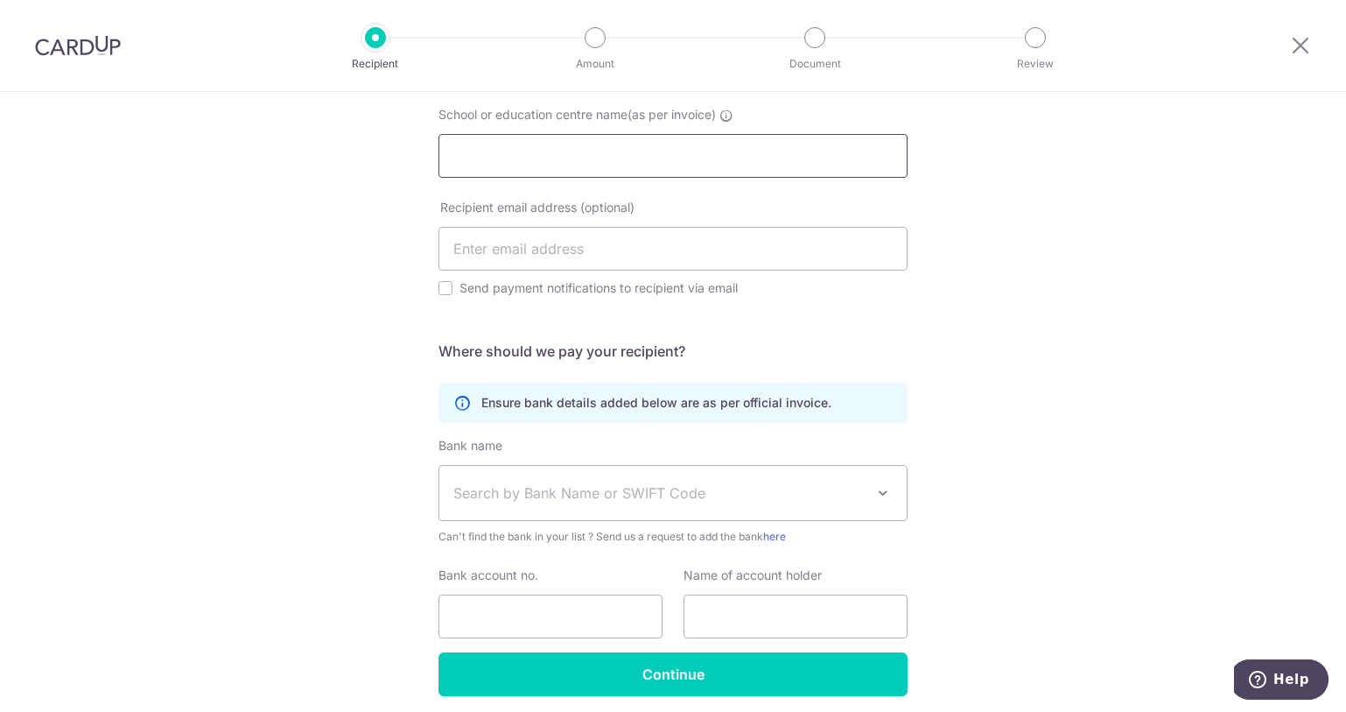
scroll to position [242, 0]
